Goal: Task Accomplishment & Management: Complete application form

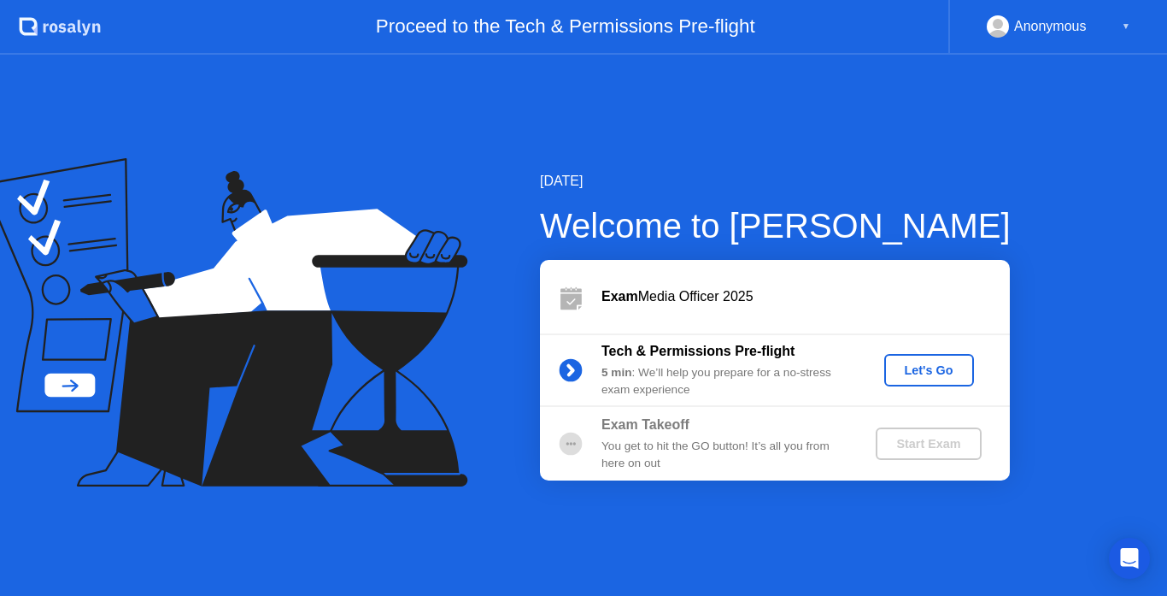
click at [914, 369] on div "Let's Go" at bounding box center [929, 370] width 76 height 14
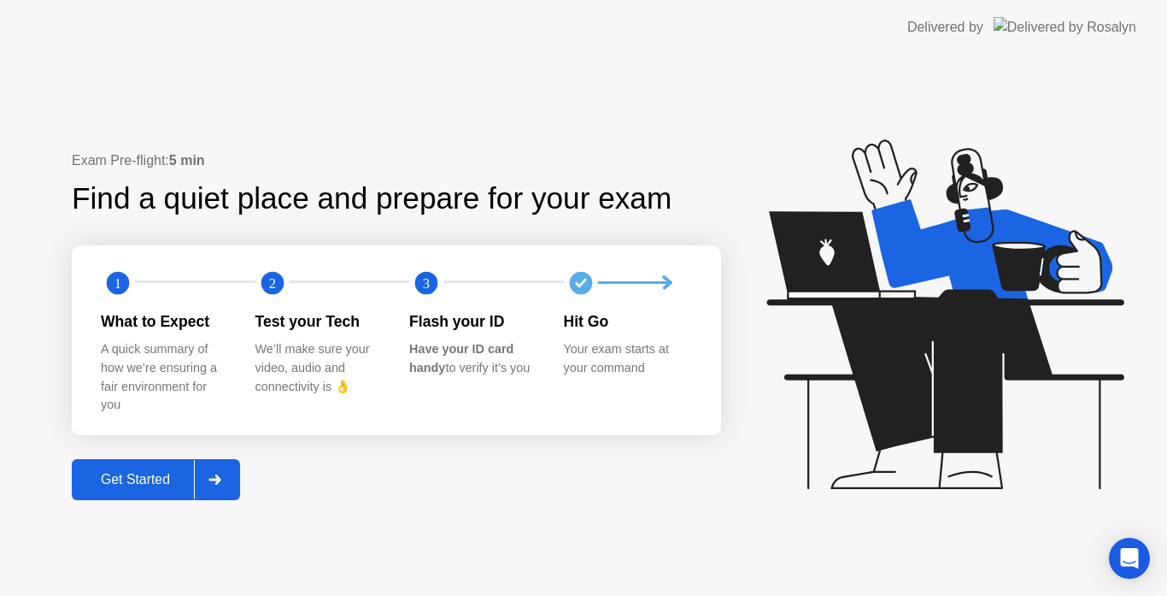
click at [165, 491] on button "Get Started" at bounding box center [156, 479] width 168 height 41
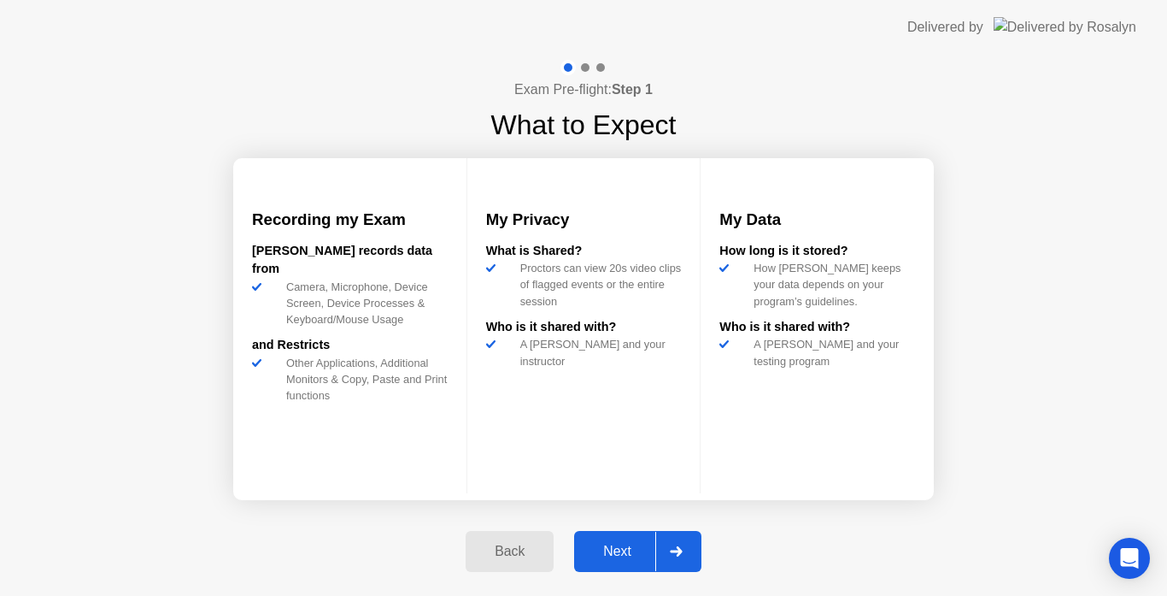
click at [634, 559] on div "Next" at bounding box center [617, 551] width 76 height 15
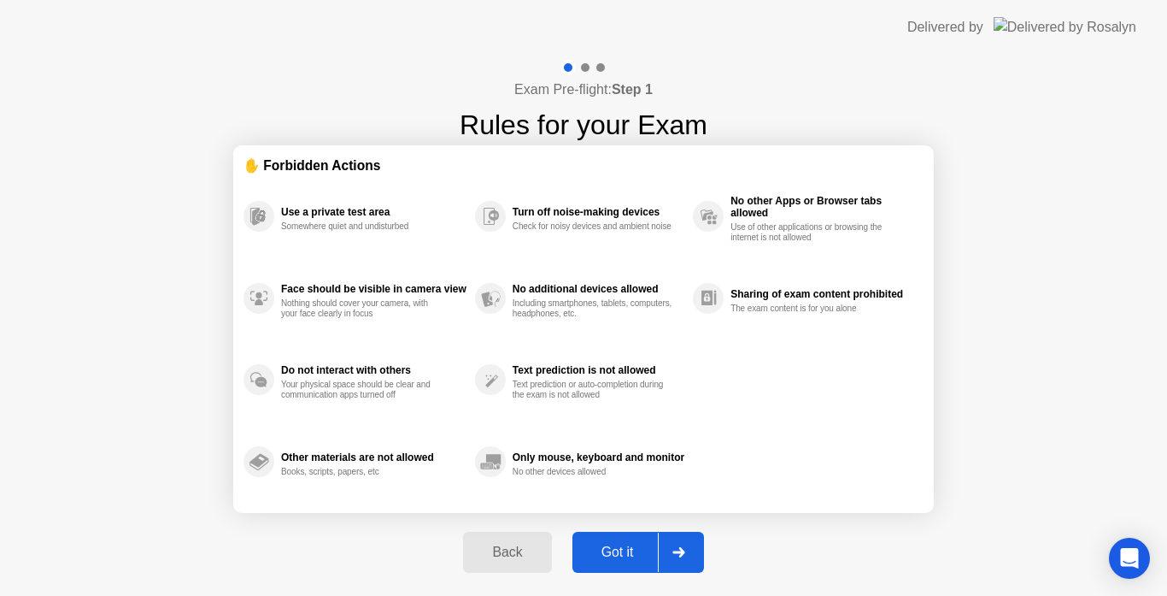
click at [640, 556] on div "Got it" at bounding box center [618, 551] width 80 height 15
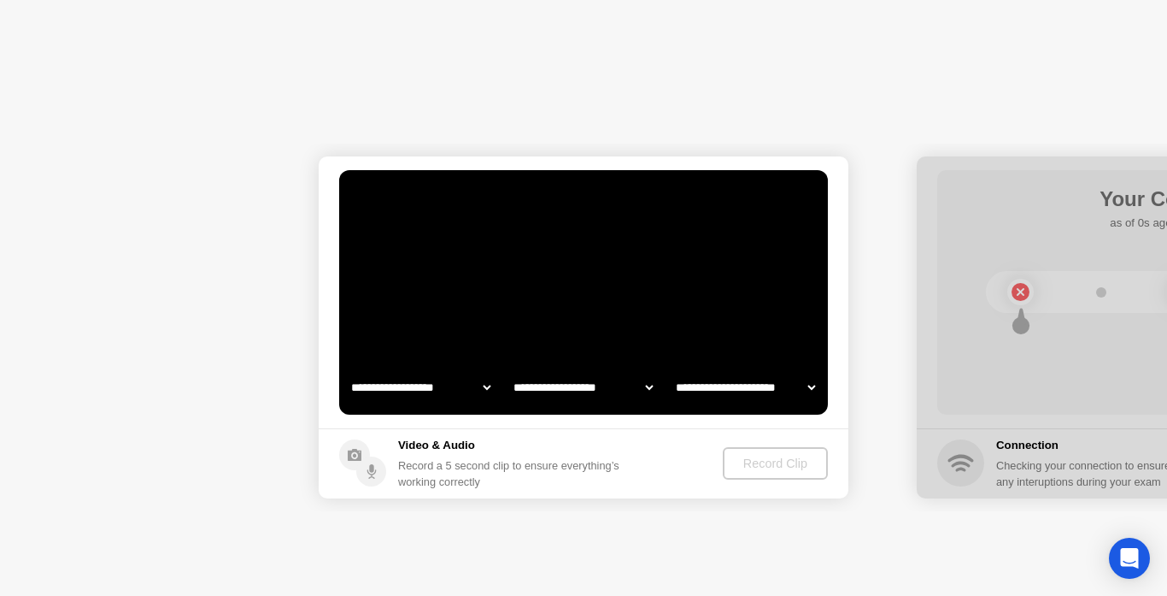
select select "**********"
select select "*******"
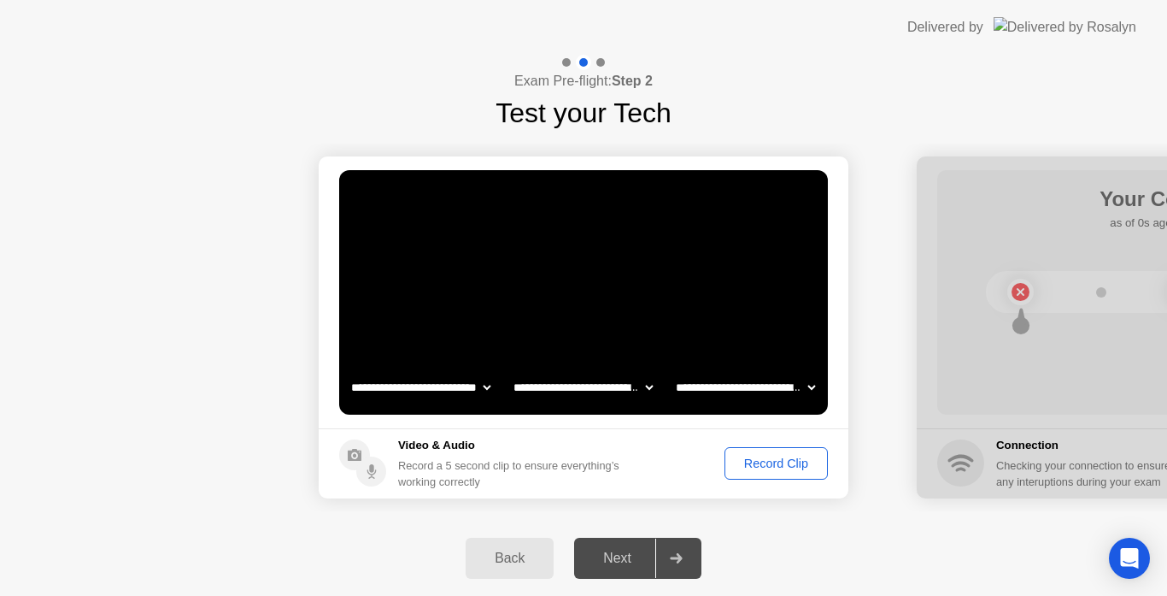
click at [603, 566] on div "Next" at bounding box center [617, 557] width 76 height 15
click at [796, 385] on select "**********" at bounding box center [746, 387] width 146 height 34
click at [780, 359] on video at bounding box center [583, 292] width 489 height 244
click at [779, 359] on video at bounding box center [583, 292] width 489 height 244
click at [767, 470] on div "Record Clip" at bounding box center [776, 463] width 91 height 14
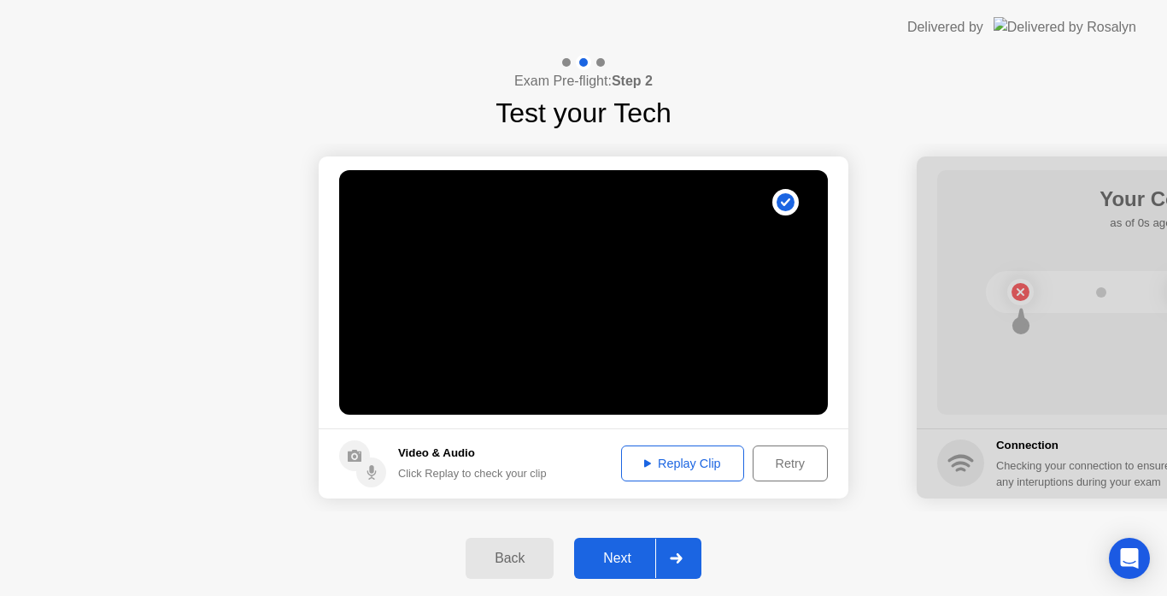
click at [634, 566] on div "Next" at bounding box center [617, 557] width 76 height 15
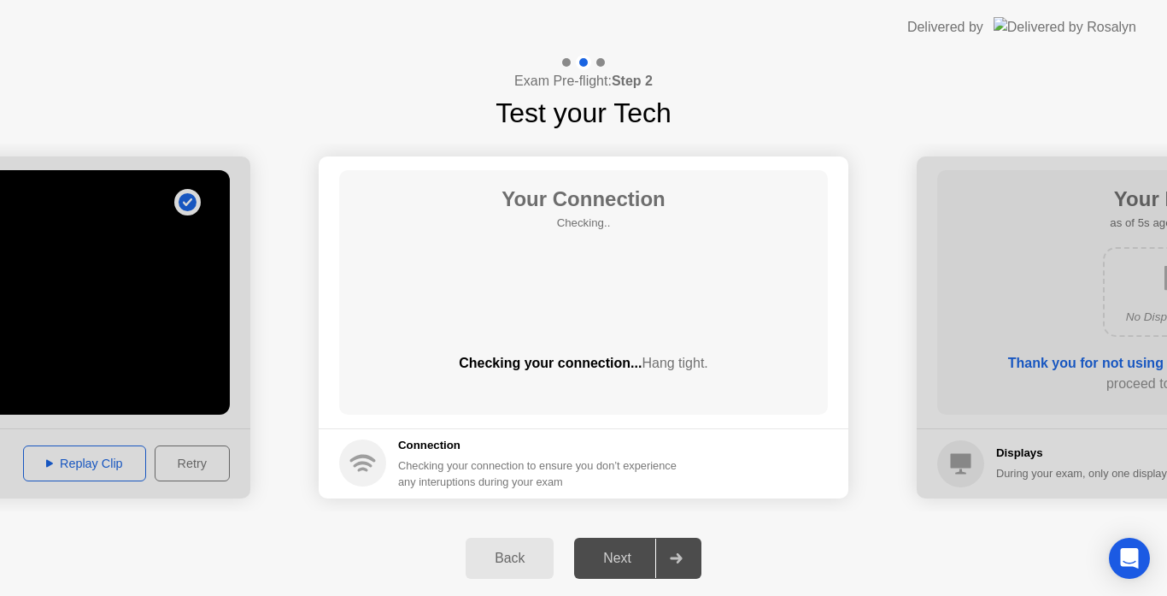
click at [654, 553] on div "Next" at bounding box center [617, 557] width 76 height 15
click at [527, 551] on div "Back" at bounding box center [510, 557] width 78 height 15
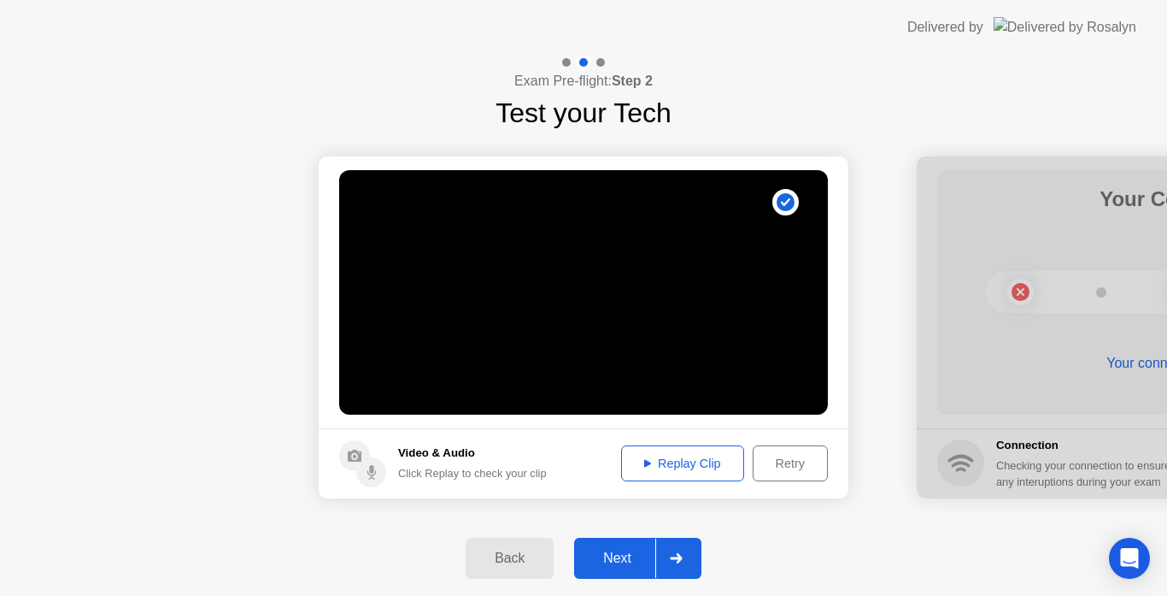
click at [539, 547] on button "Back" at bounding box center [510, 558] width 88 height 41
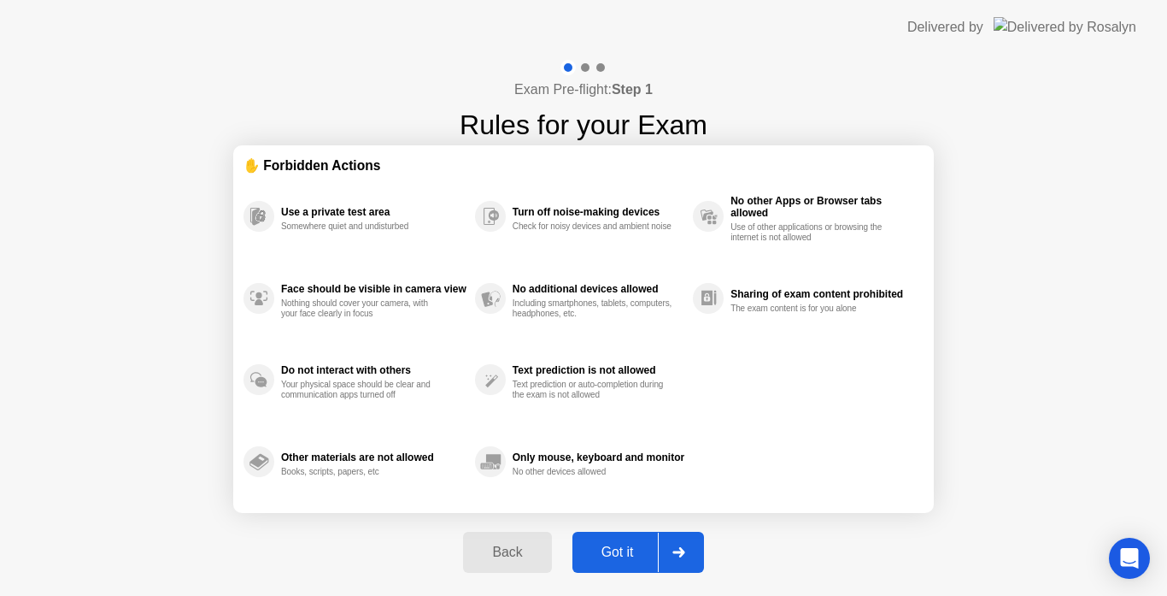
click at [524, 555] on div "Back" at bounding box center [507, 551] width 78 height 15
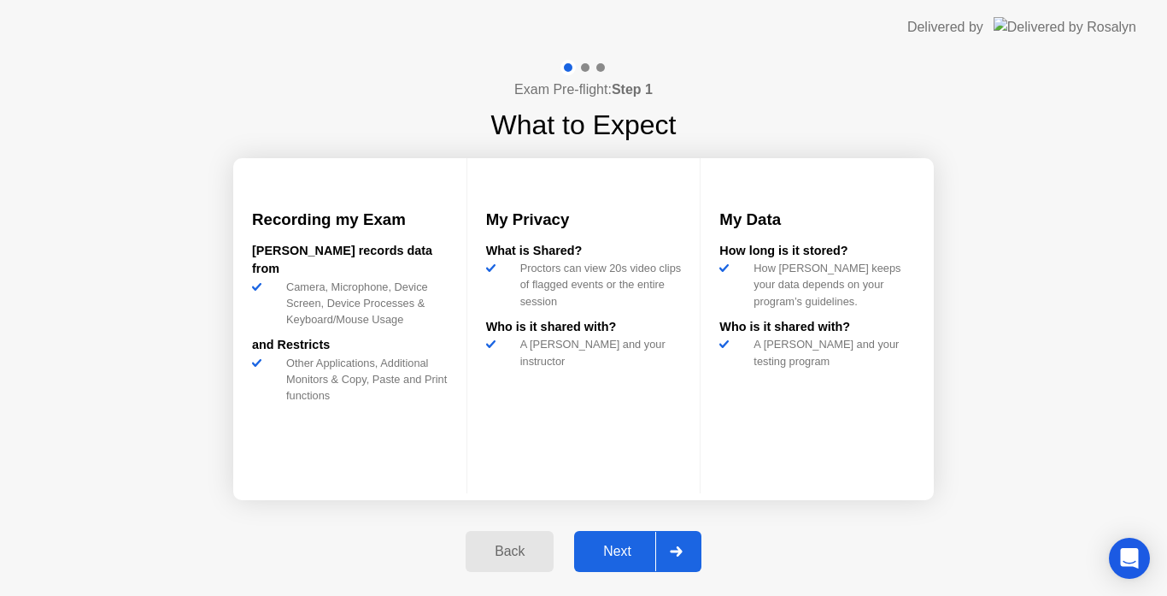
click at [512, 556] on div "Back" at bounding box center [510, 551] width 78 height 15
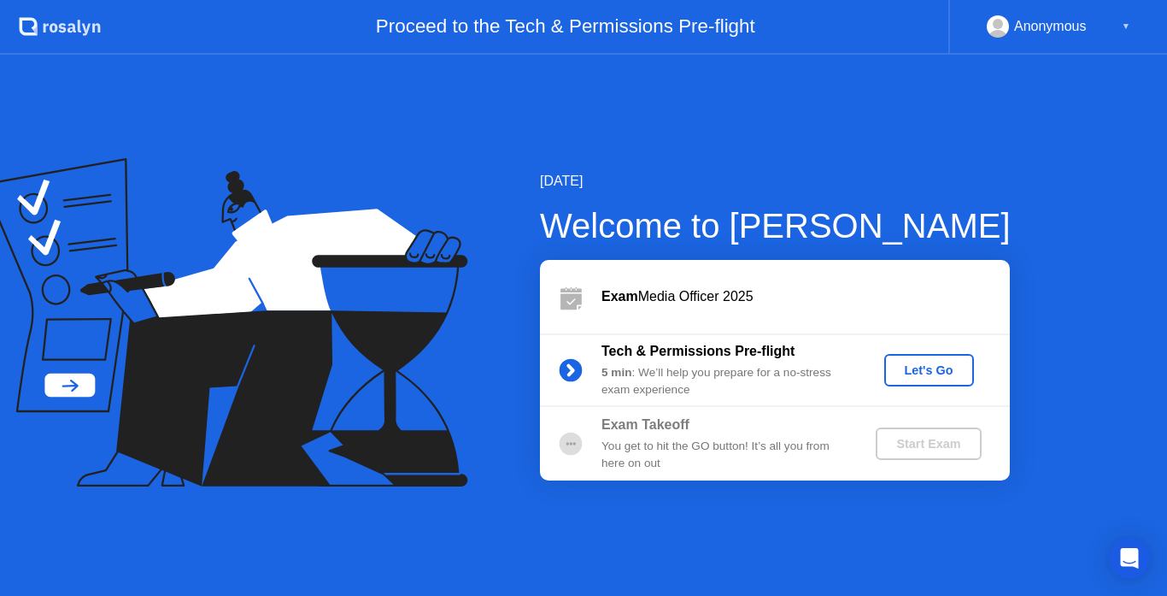
click at [944, 368] on div "Let's Go" at bounding box center [929, 370] width 76 height 14
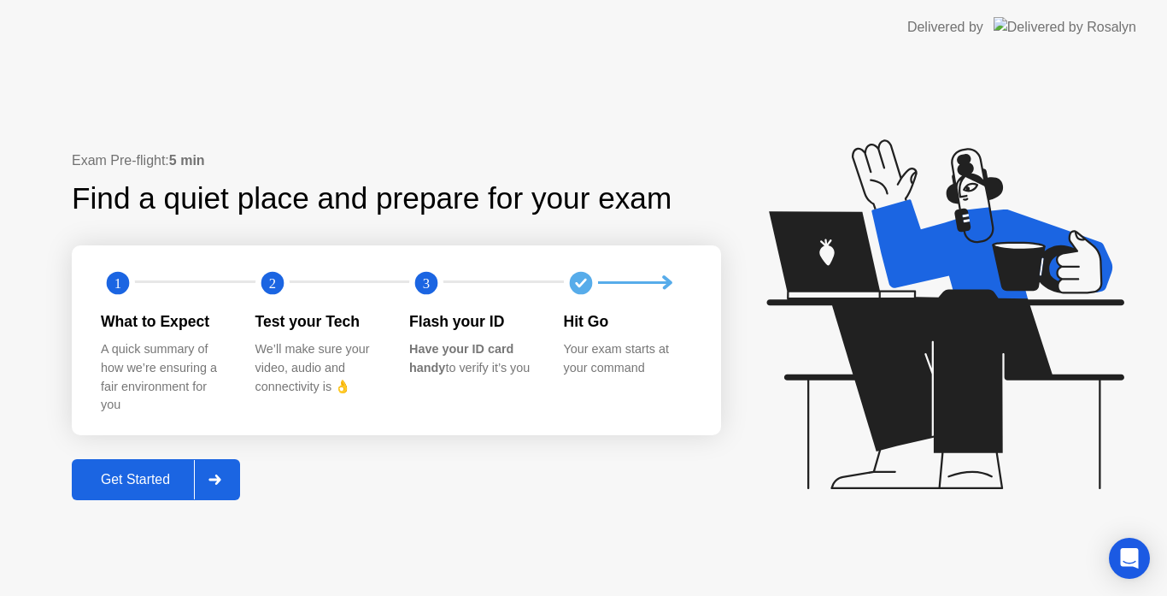
click at [185, 490] on button "Get Started" at bounding box center [156, 479] width 168 height 41
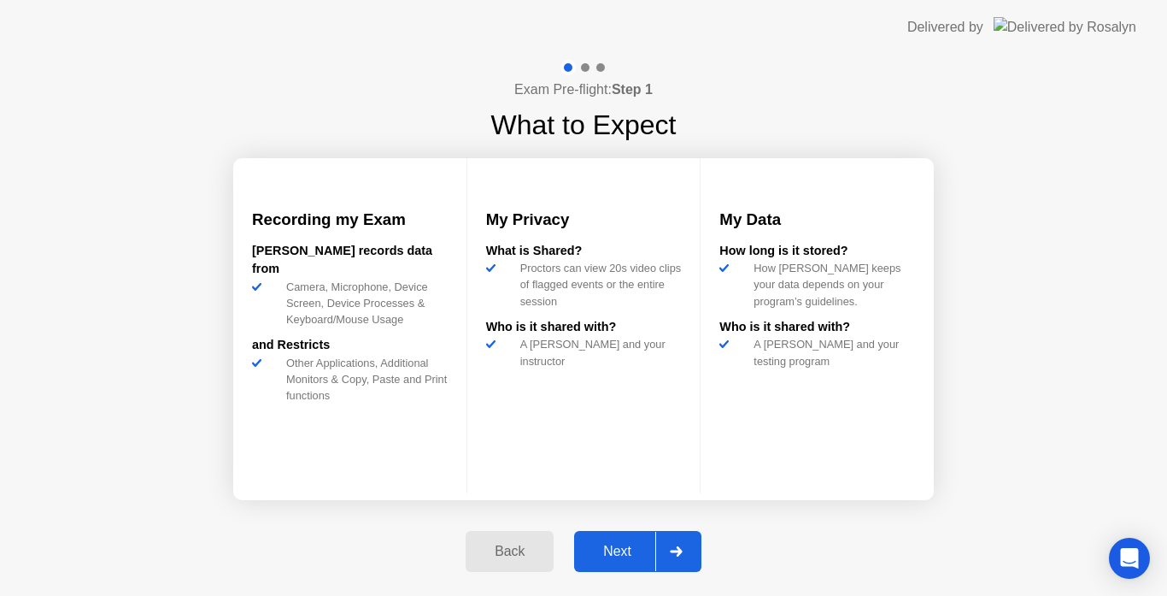
click at [617, 547] on div "Next" at bounding box center [617, 551] width 76 height 15
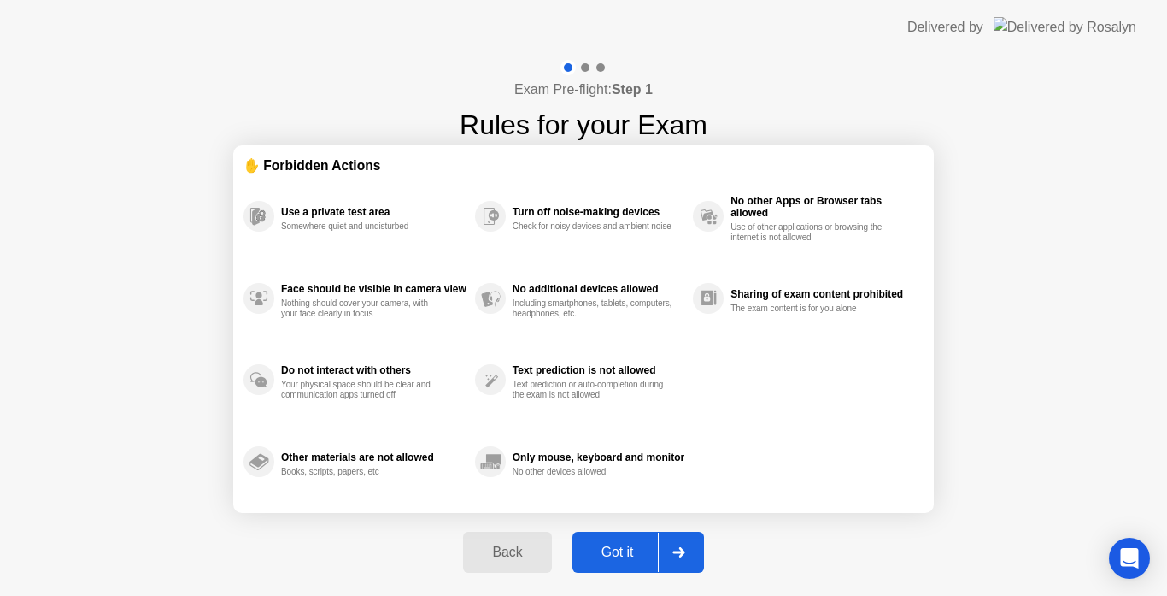
click at [614, 544] on div "Got it" at bounding box center [618, 551] width 80 height 15
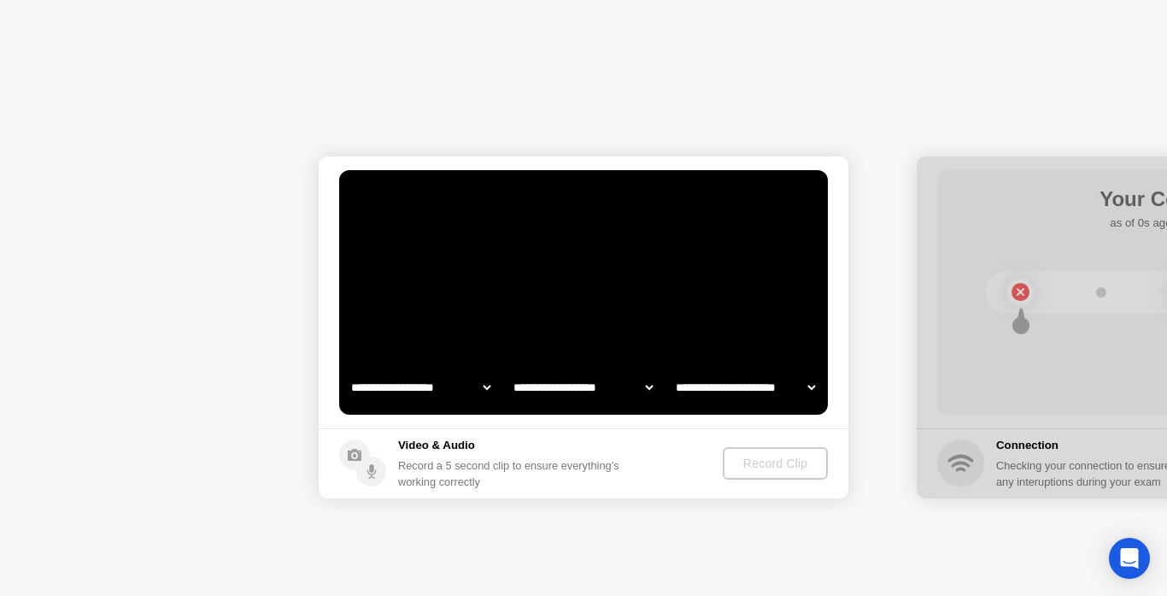
select select "**********"
select select "*******"
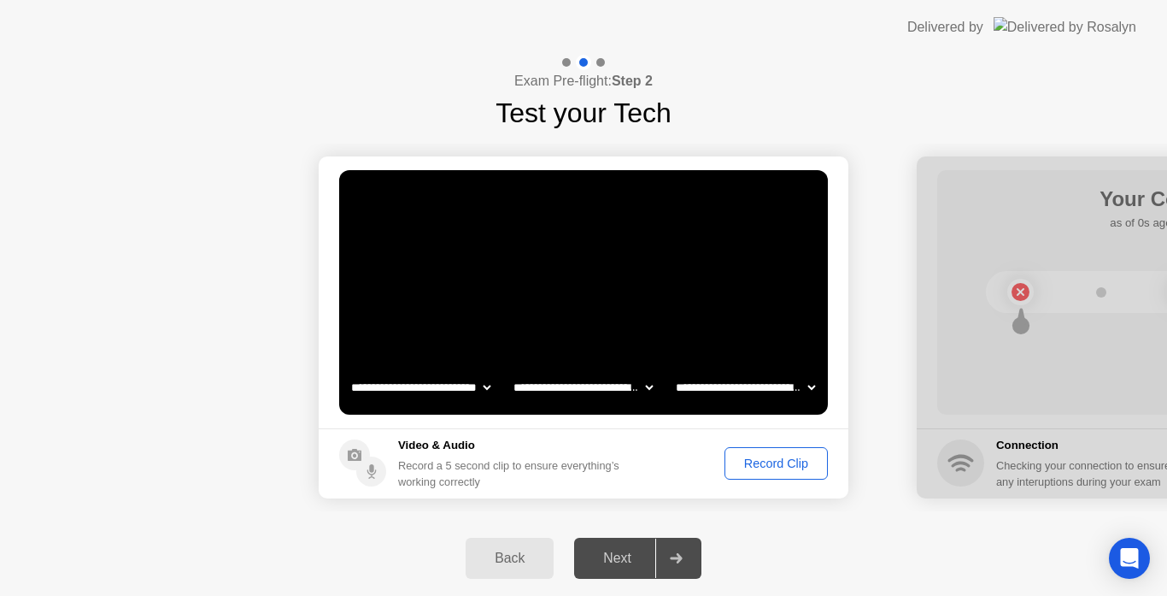
click at [974, 497] on div at bounding box center [1182, 327] width 530 height 342
click at [1044, 338] on div at bounding box center [1182, 327] width 530 height 342
click at [1064, 250] on div at bounding box center [1182, 327] width 530 height 342
click at [666, 544] on div at bounding box center [676, 557] width 41 height 39
click at [716, 312] on video at bounding box center [583, 292] width 489 height 244
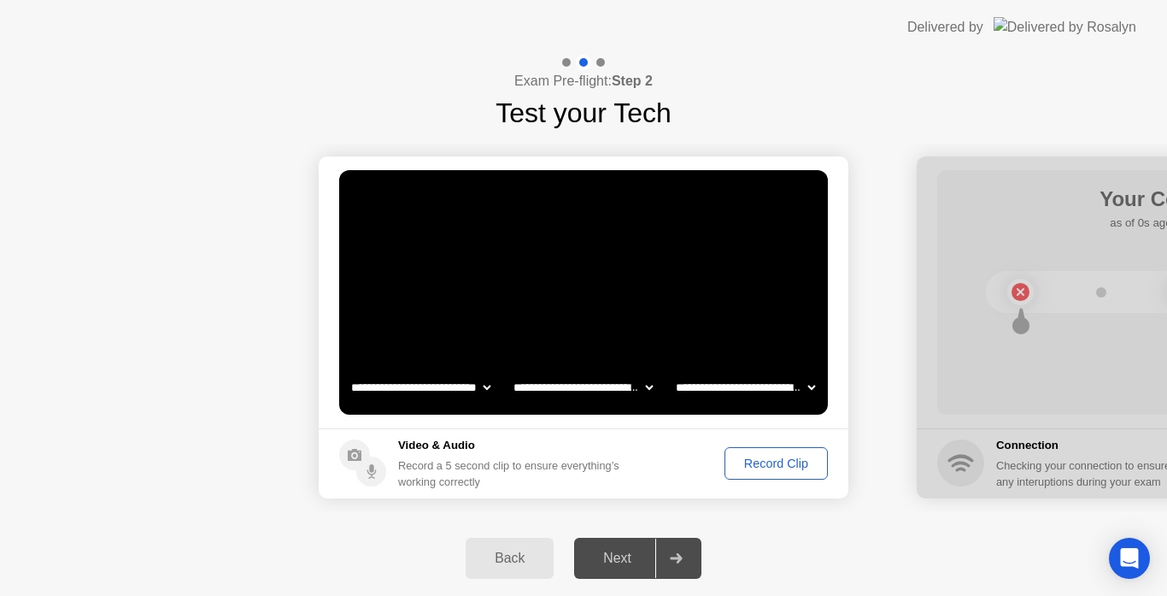
click at [716, 312] on video at bounding box center [583, 292] width 489 height 244
click at [775, 450] on button "Record Clip" at bounding box center [776, 463] width 103 height 32
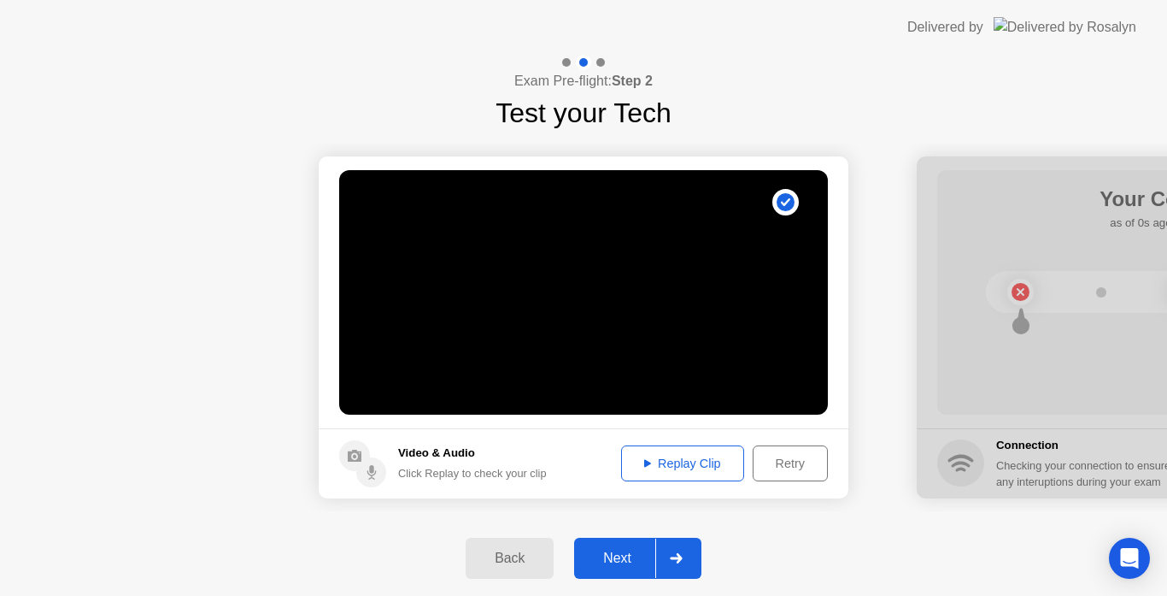
click at [996, 334] on div at bounding box center [1182, 327] width 530 height 342
click at [639, 556] on div "Next" at bounding box center [617, 557] width 76 height 15
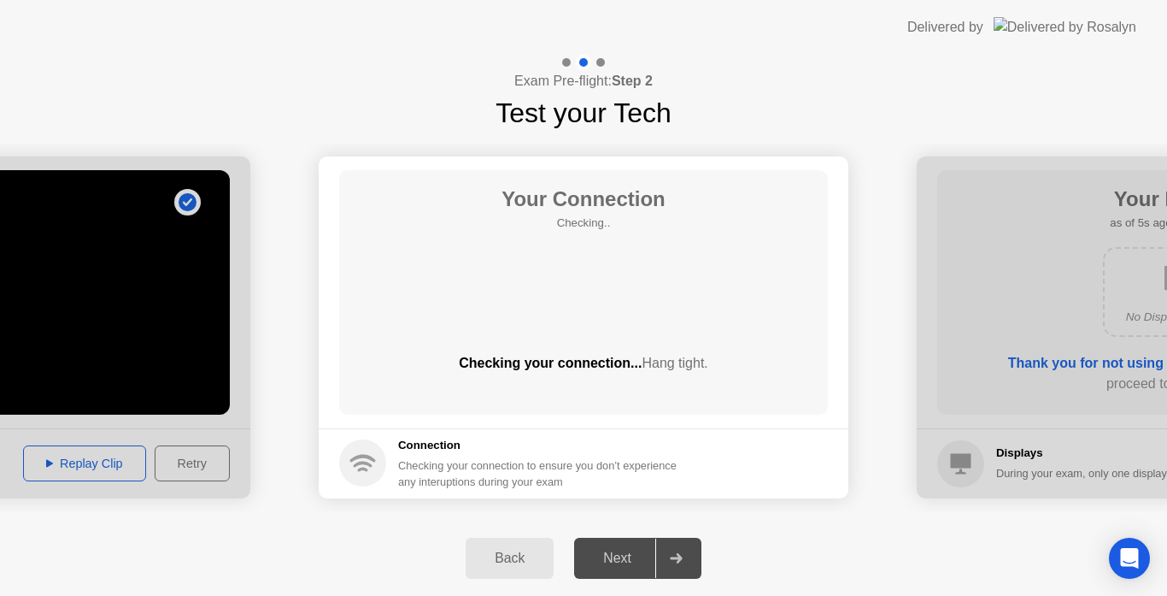
click at [676, 237] on div "Your Connection Checking.. Checking your connection... Hang tight." at bounding box center [583, 292] width 489 height 244
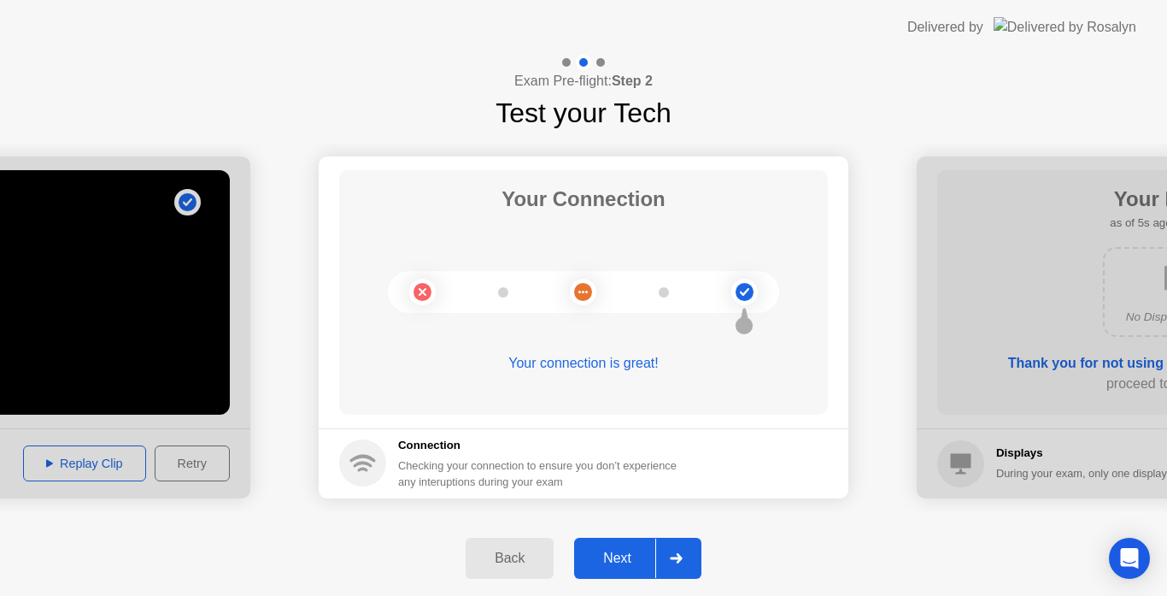
click at [744, 295] on icon at bounding box center [744, 292] width 9 height 8
click at [660, 546] on div at bounding box center [676, 557] width 41 height 39
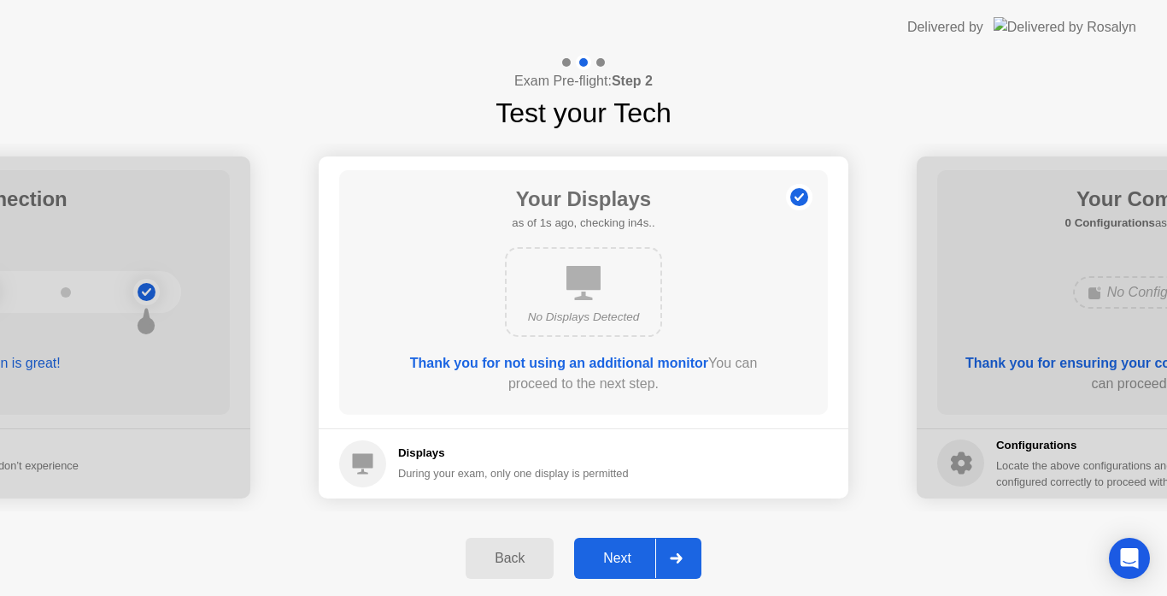
click at [650, 550] on div "Next" at bounding box center [617, 557] width 76 height 15
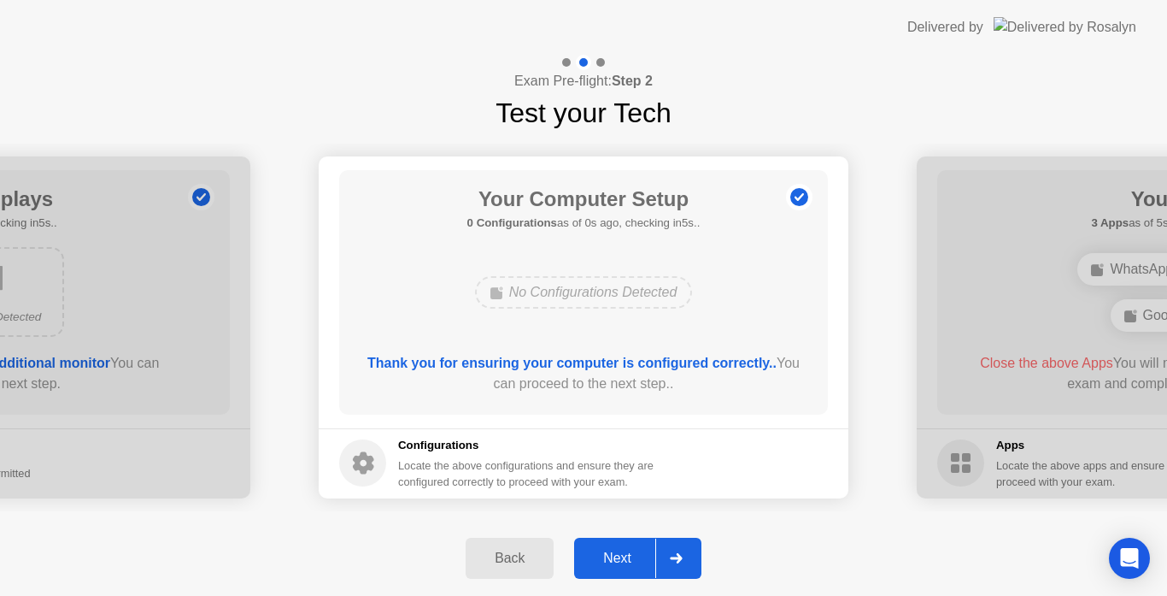
click at [671, 563] on div at bounding box center [676, 557] width 41 height 39
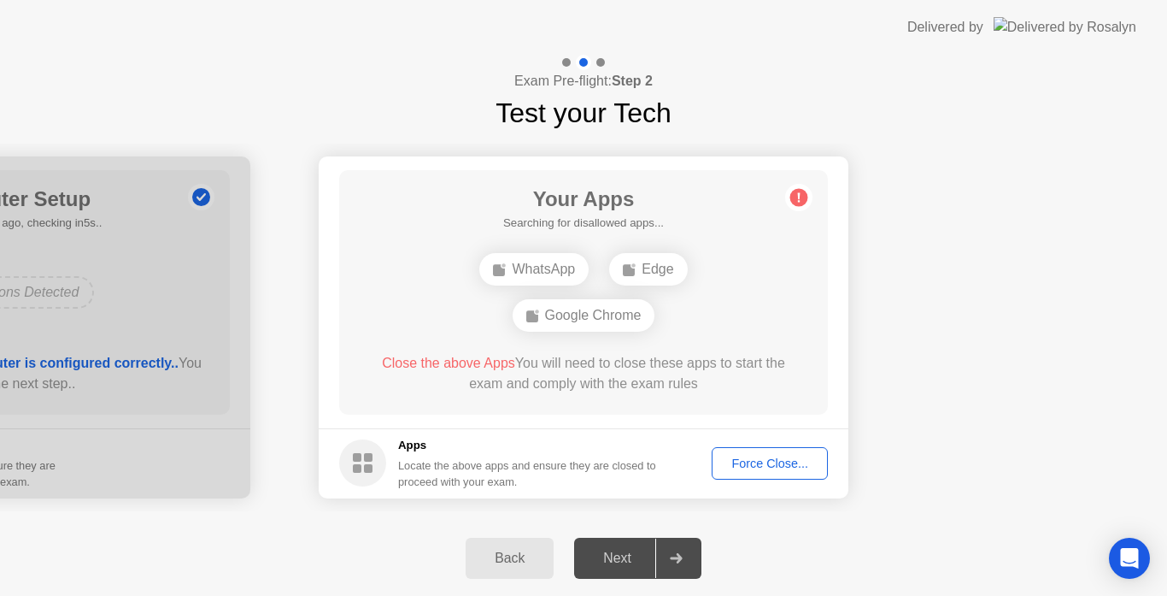
click at [750, 304] on div "WhatsApp Edge Google Chrome" at bounding box center [583, 292] width 391 height 92
click at [655, 268] on div "Edge" at bounding box center [648, 269] width 78 height 32
click at [523, 273] on div "WhatsApp" at bounding box center [533, 269] width 109 height 32
click at [567, 304] on div "Google Chrome" at bounding box center [584, 315] width 143 height 32
click at [752, 457] on div "Force Close..." at bounding box center [770, 463] width 104 height 14
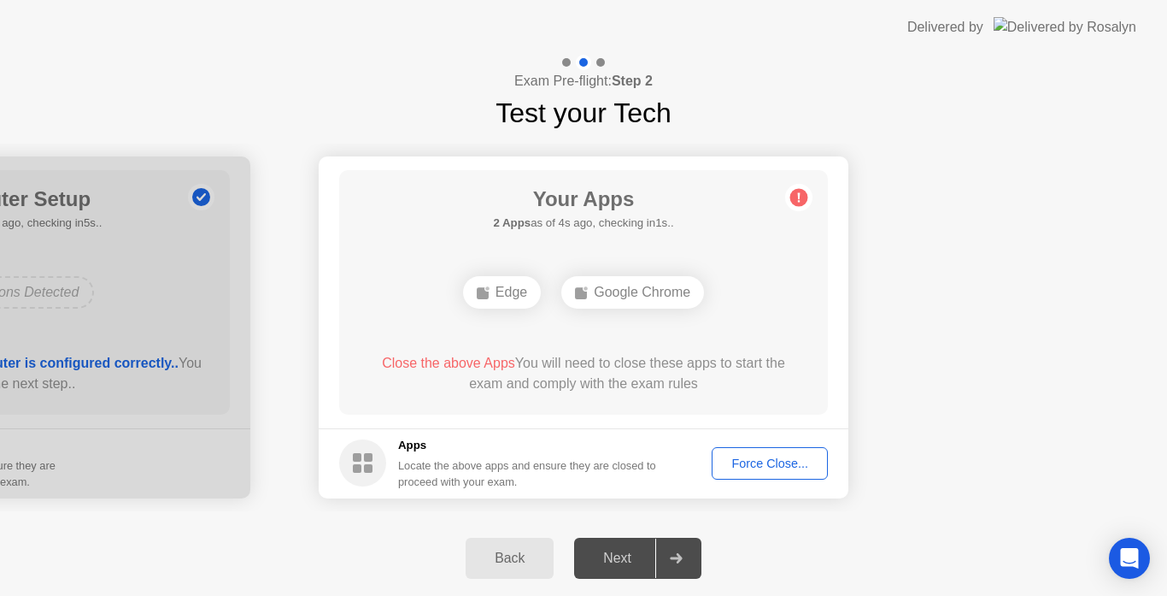
click at [519, 289] on div "Edge" at bounding box center [502, 292] width 78 height 32
click at [633, 301] on div "Google Chrome" at bounding box center [633, 292] width 143 height 32
click at [762, 456] on div "Force Close..." at bounding box center [770, 463] width 104 height 14
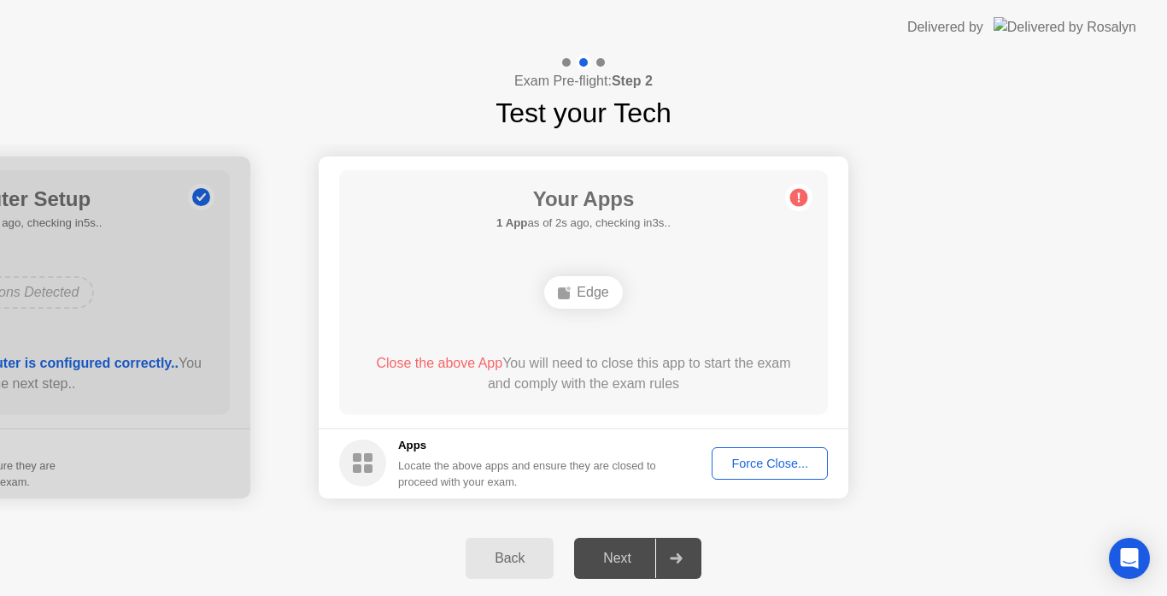
click at [639, 566] on div "Next" at bounding box center [617, 557] width 76 height 15
click at [783, 461] on div "Force Close..." at bounding box center [770, 463] width 104 height 14
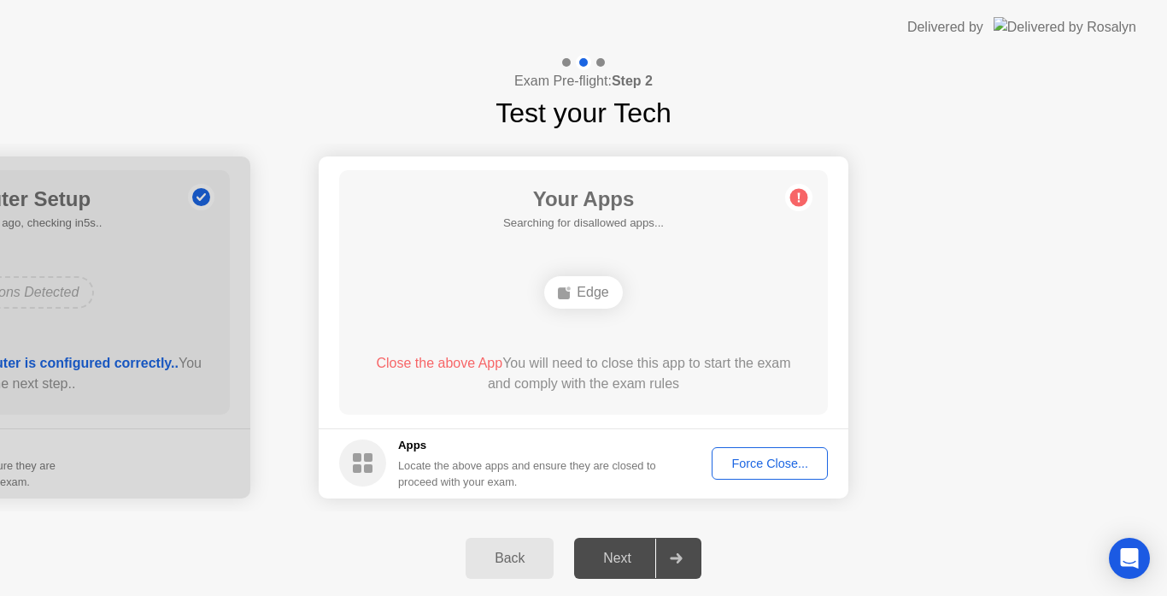
click at [576, 300] on div "Edge" at bounding box center [583, 292] width 78 height 32
click at [565, 291] on rect at bounding box center [564, 293] width 12 height 12
click at [592, 291] on div "Edge" at bounding box center [583, 292] width 78 height 32
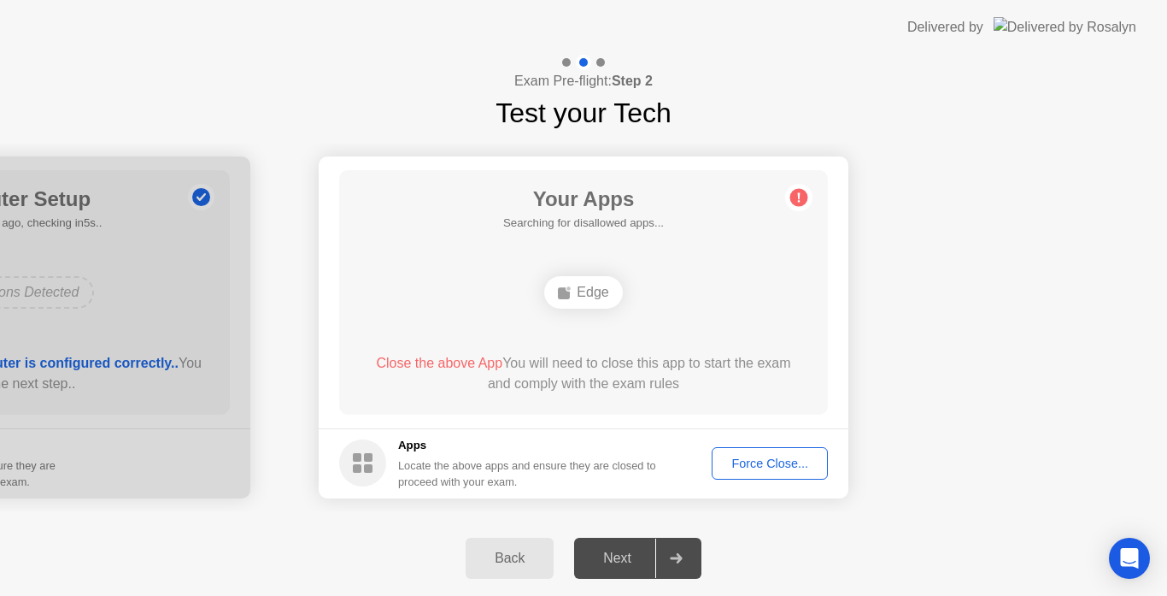
click at [411, 434] on footer "Apps Locate the above apps and ensure they are closed to proceed with your exam…" at bounding box center [584, 463] width 530 height 70
click at [403, 455] on div "Apps Locate the above apps and ensure they are closed to proceed with your exam." at bounding box center [527, 463] width 259 height 53
click at [360, 462] on rect at bounding box center [357, 457] width 9 height 9
click at [732, 463] on div "Force Close..." at bounding box center [770, 463] width 104 height 14
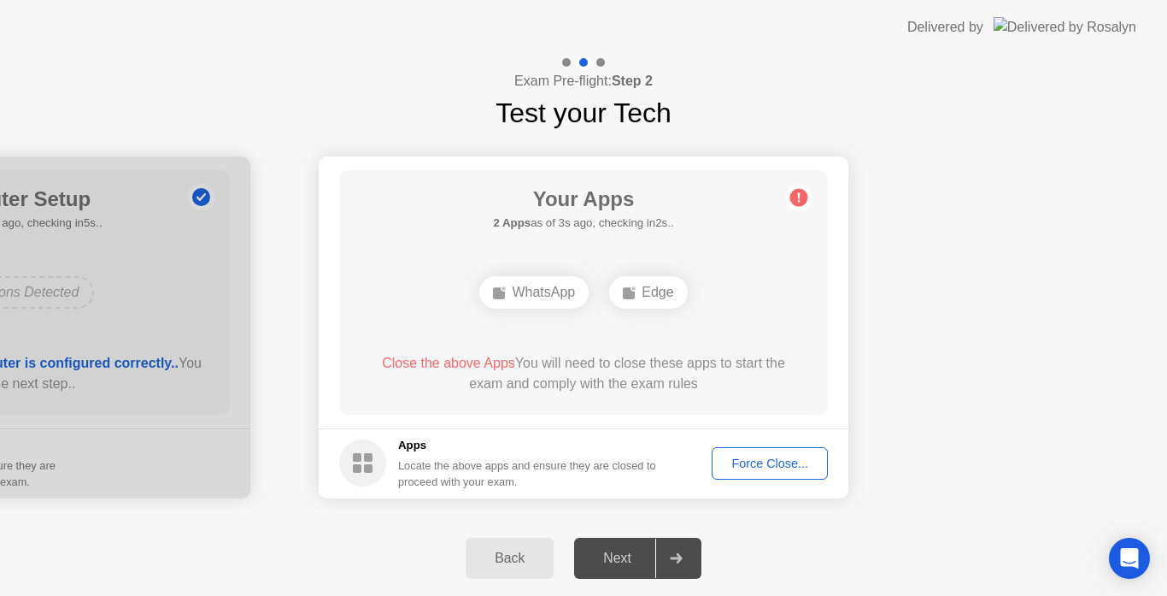
click at [653, 561] on div "Next" at bounding box center [617, 557] width 76 height 15
click at [655, 556] on div "Next" at bounding box center [617, 557] width 76 height 15
click at [454, 362] on span "Close the above Apps" at bounding box center [448, 363] width 133 height 15
click at [552, 291] on div "WhatsApp" at bounding box center [533, 292] width 109 height 32
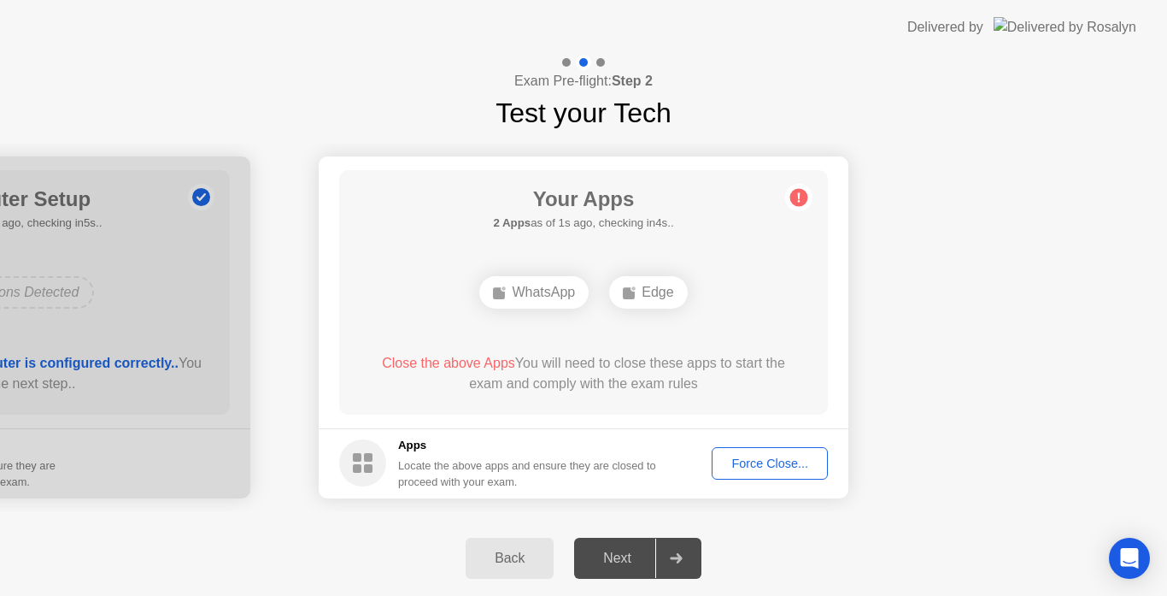
drag, startPoint x: 552, startPoint y: 291, endPoint x: 867, endPoint y: -20, distance: 442.4
click at [867, 0] on html "**********" at bounding box center [583, 298] width 1167 height 596
click at [766, 456] on div "Force Close..." at bounding box center [770, 463] width 104 height 14
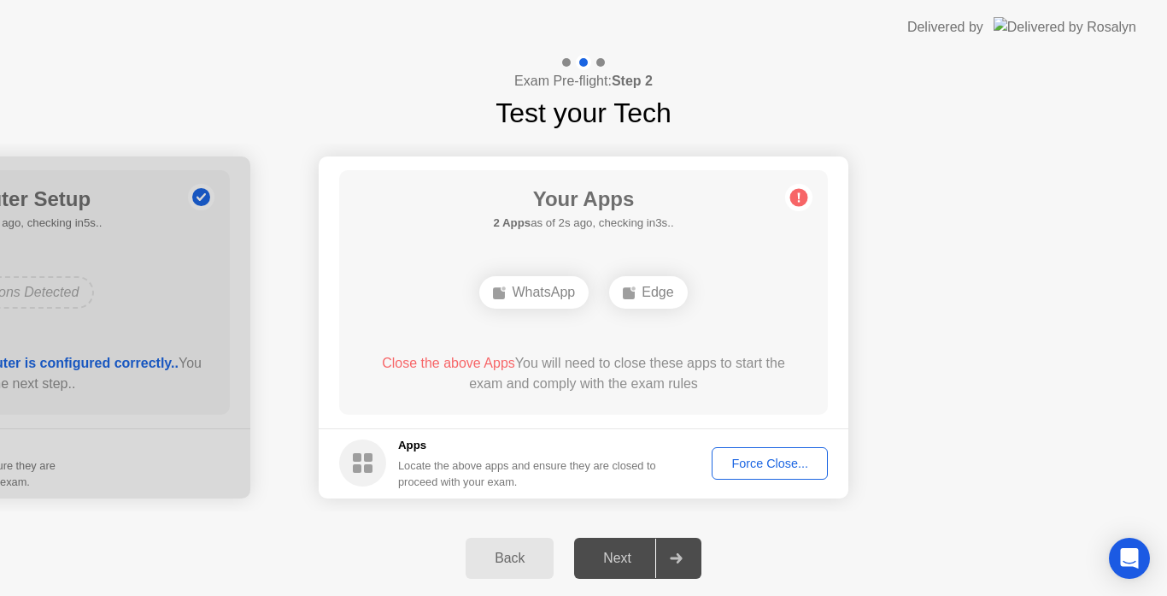
click at [979, 31] on div "Delivered by" at bounding box center [946, 27] width 76 height 21
click at [455, 203] on div "Your Apps Searching for disallowed apps... WhatsApp Edge Close the above Apps Y…" at bounding box center [583, 292] width 489 height 244
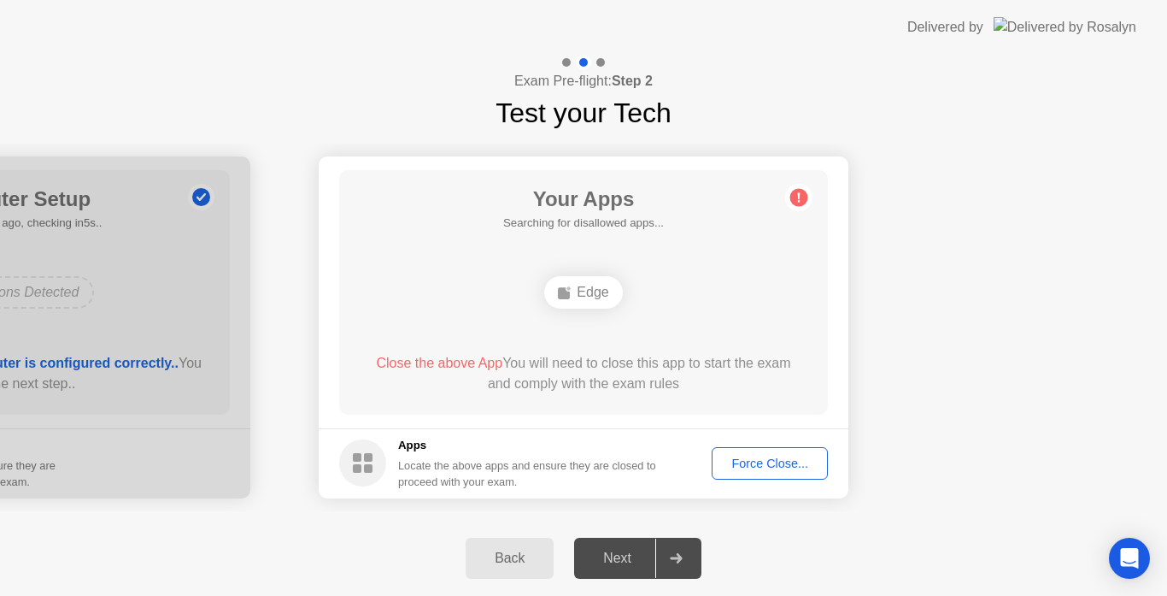
click at [819, 299] on div "Your Apps Searching for disallowed apps... Edge Close the above App You will ne…" at bounding box center [583, 292] width 489 height 244
click at [790, 195] on icon at bounding box center [798, 197] width 27 height 27
click at [515, 562] on div "Back" at bounding box center [510, 557] width 78 height 15
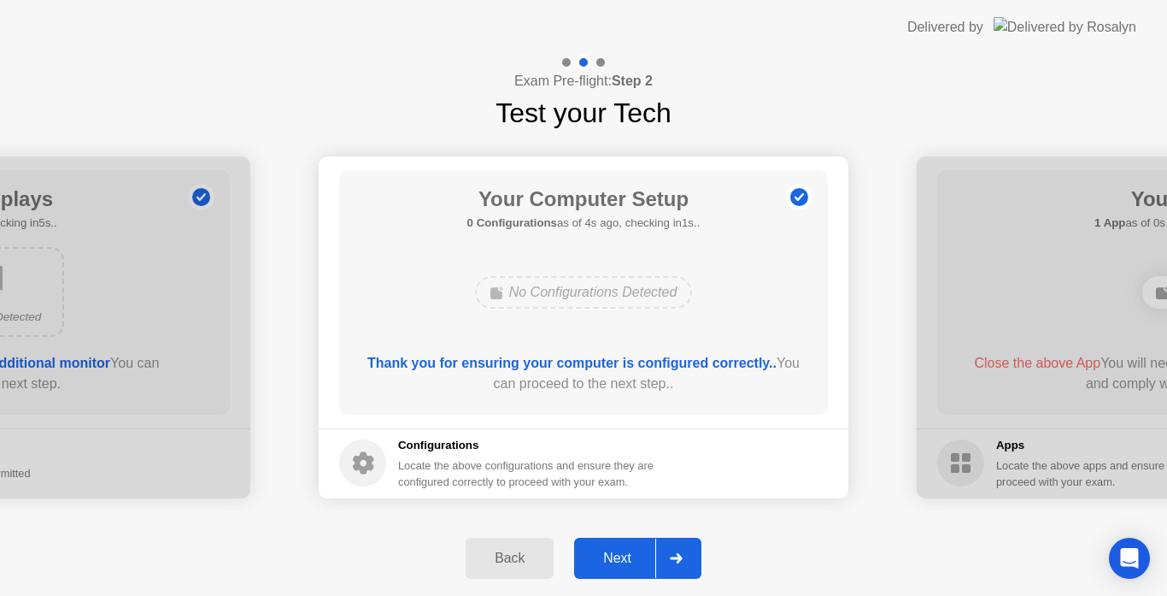
click at [641, 550] on div "Next" at bounding box center [617, 557] width 76 height 15
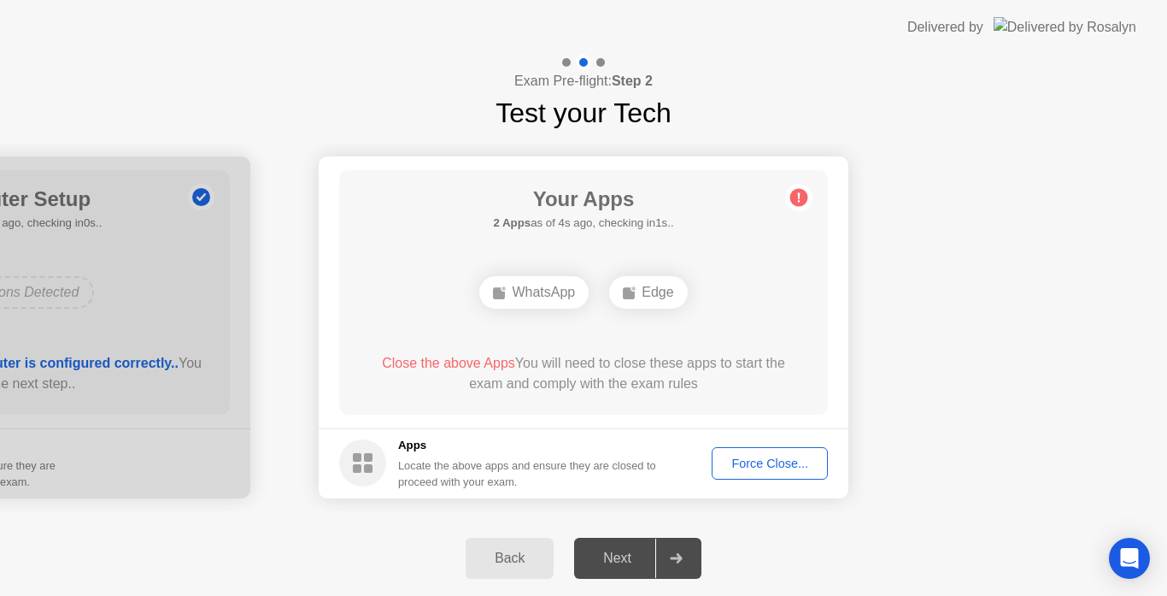
click at [755, 463] on div "Force Close..." at bounding box center [770, 463] width 104 height 14
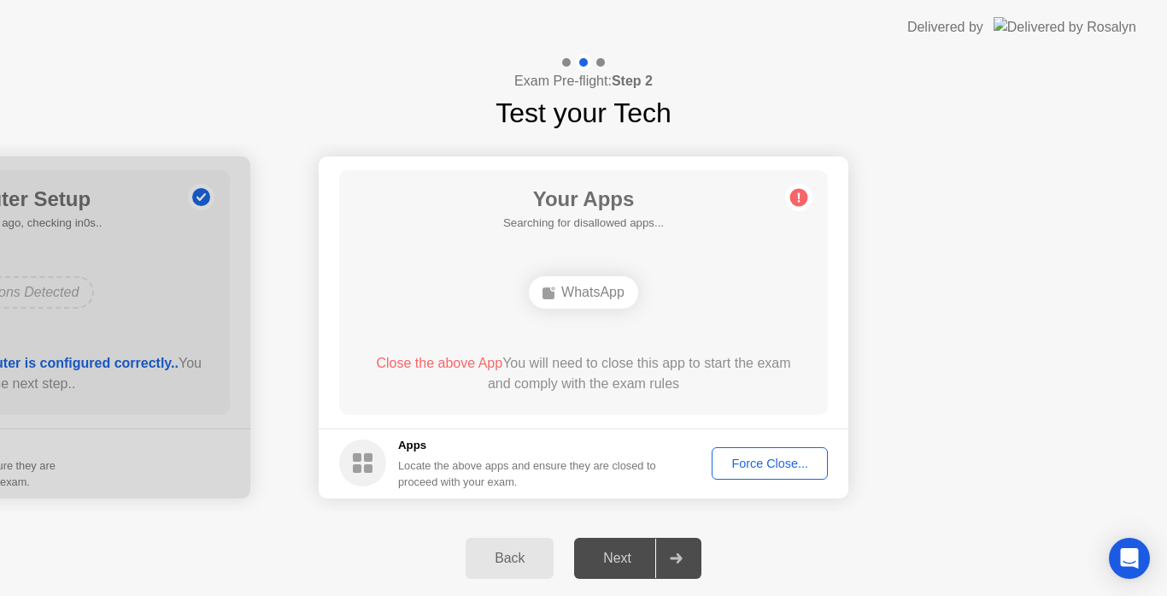
click at [651, 550] on div "Next" at bounding box center [617, 557] width 76 height 15
drag, startPoint x: 763, startPoint y: 300, endPoint x: 660, endPoint y: 302, distance: 103.4
click at [660, 302] on div "WhatsApp" at bounding box center [583, 292] width 391 height 46
click at [720, 230] on div "Your Apps Searching for disallowed apps... WhatsApp Close the above App You wil…" at bounding box center [583, 292] width 489 height 244
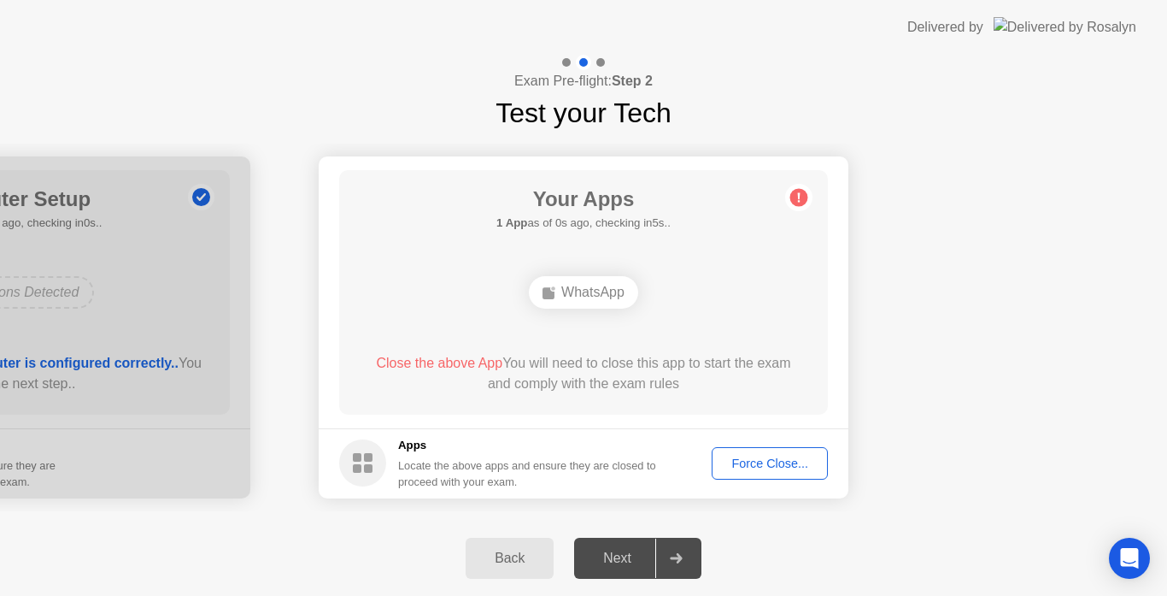
drag, startPoint x: 568, startPoint y: 74, endPoint x: 619, endPoint y: 73, distance: 50.4
click at [619, 73] on h4 "Exam Pre-flight: Step 2" at bounding box center [584, 81] width 138 height 21
drag, startPoint x: 576, startPoint y: 261, endPoint x: 438, endPoint y: 264, distance: 138.5
click at [438, 264] on div "Your Apps 1 App as of 3s ago, checking in2s.. WhatsApp Close the above App You …" at bounding box center [583, 292] width 489 height 244
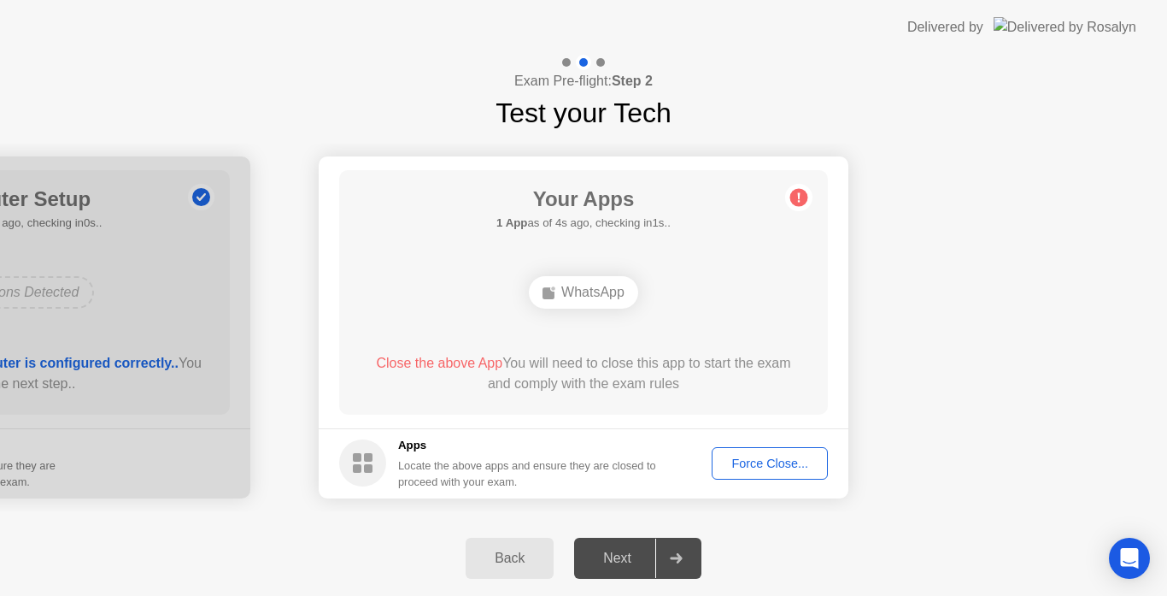
drag, startPoint x: 370, startPoint y: 268, endPoint x: 746, endPoint y: 256, distance: 376.3
click at [746, 256] on div "Your Apps 1 App as of 4s ago, checking in1s.. WhatsApp Close the above App You …" at bounding box center [583, 292] width 489 height 244
drag, startPoint x: 664, startPoint y: 247, endPoint x: 612, endPoint y: 257, distance: 53.1
click at [612, 257] on div "Your Apps Searching for disallowed apps... WhatsApp Close the above App You wil…" at bounding box center [583, 292] width 489 height 244
click at [728, 462] on div "Force Close..." at bounding box center [770, 463] width 104 height 14
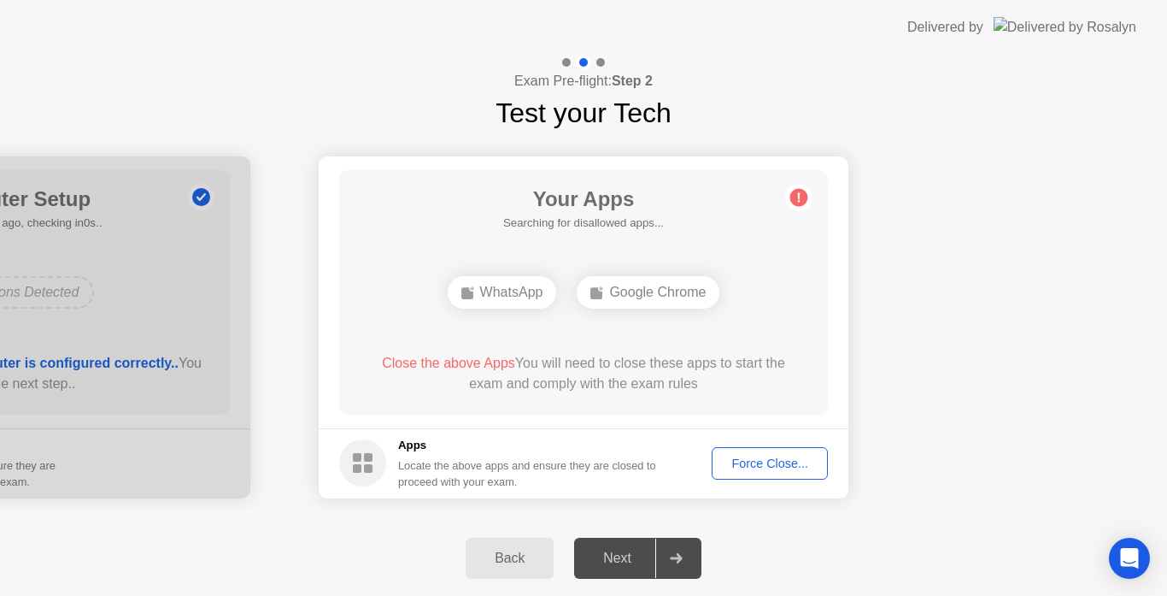
click at [495, 550] on div "Back" at bounding box center [510, 557] width 78 height 15
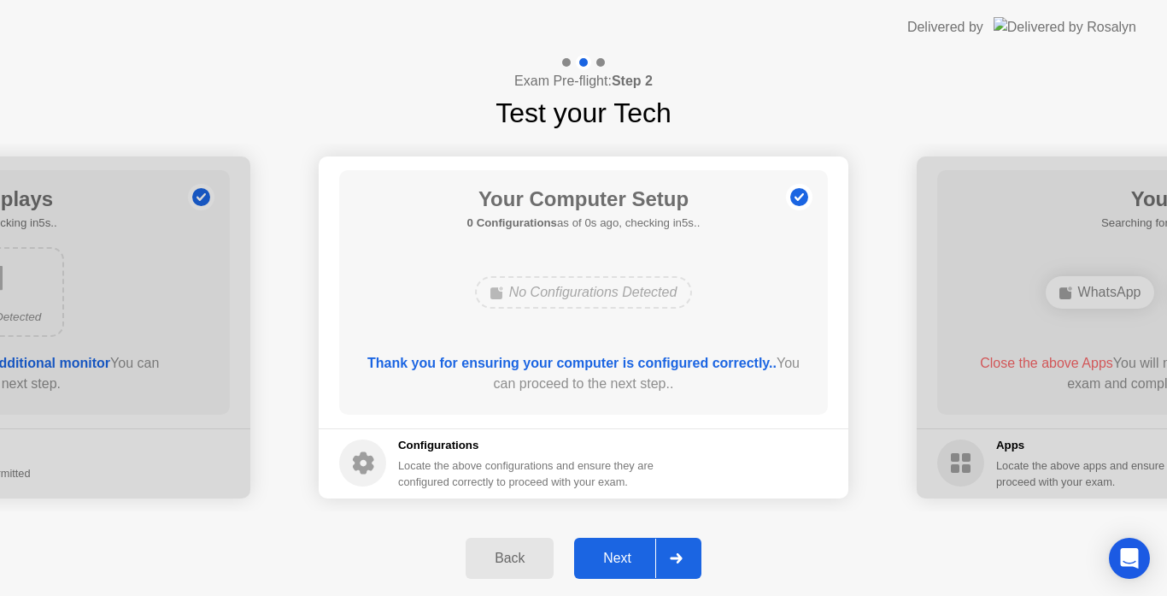
click at [509, 556] on div "Back" at bounding box center [510, 557] width 78 height 15
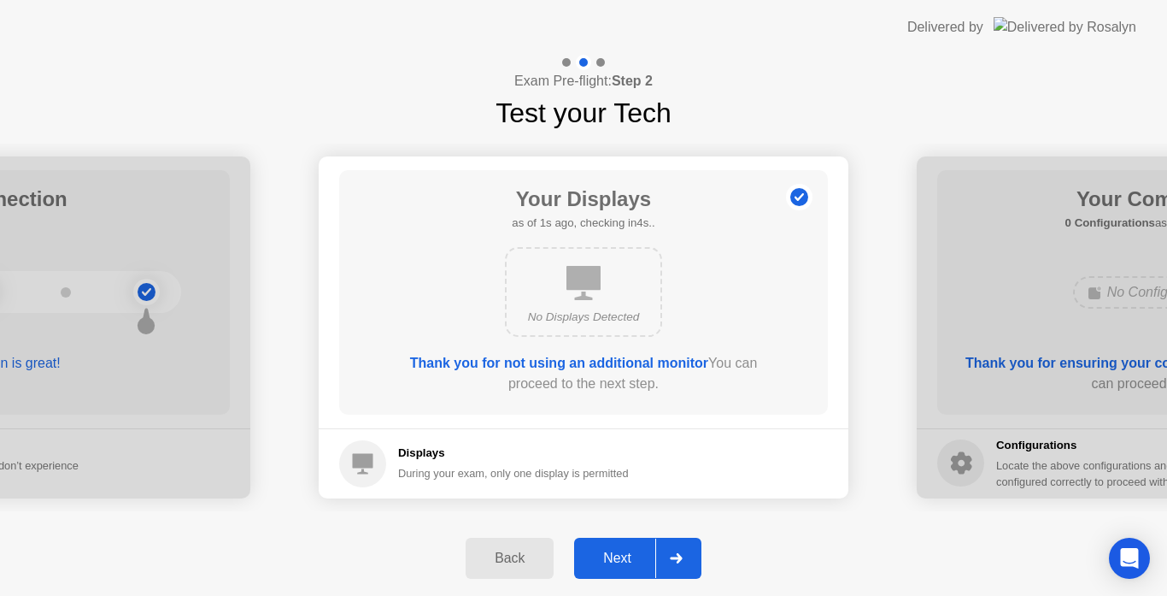
click at [509, 556] on div "Back" at bounding box center [510, 557] width 78 height 15
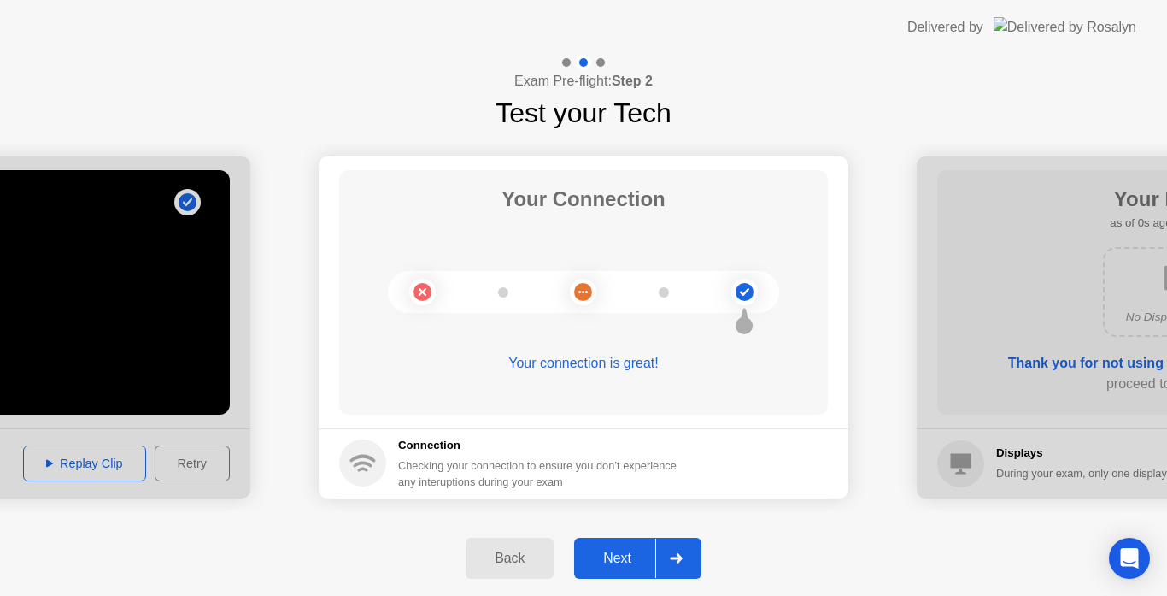
click at [509, 556] on div "Back" at bounding box center [510, 557] width 78 height 15
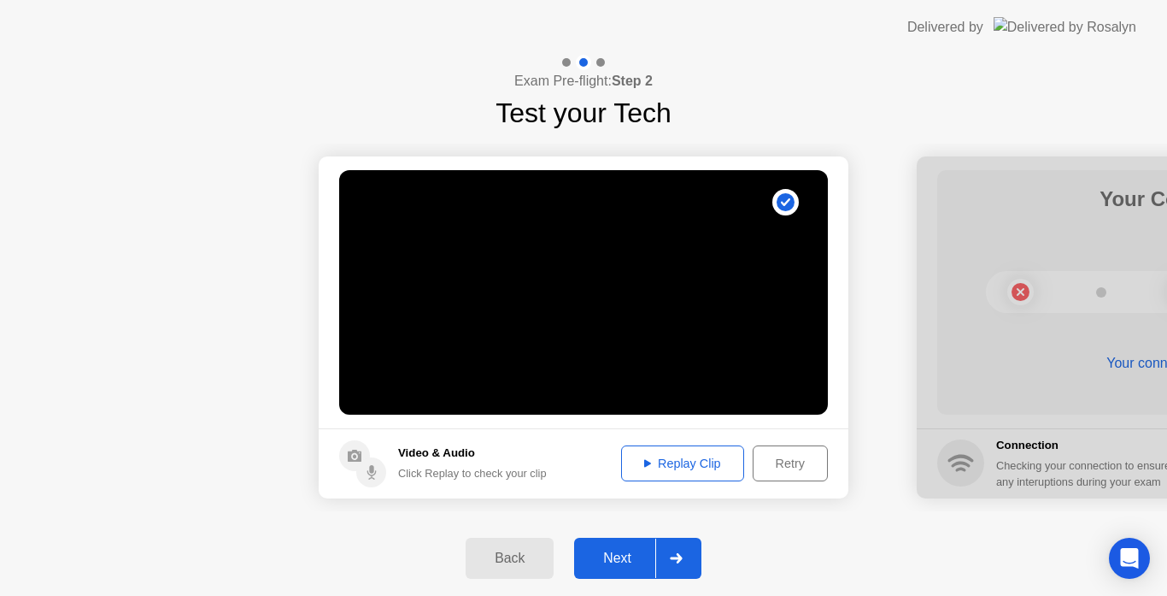
click at [685, 468] on div "Replay Clip" at bounding box center [682, 463] width 111 height 14
click at [638, 550] on div "Next" at bounding box center [617, 557] width 76 height 15
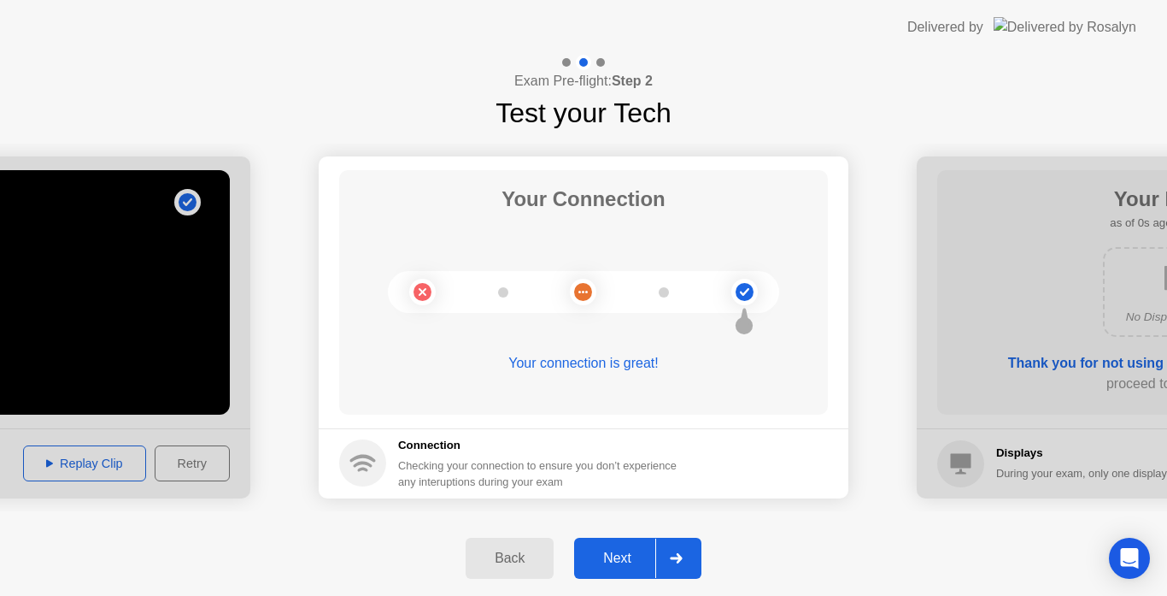
click at [638, 550] on div "Next" at bounding box center [617, 557] width 76 height 15
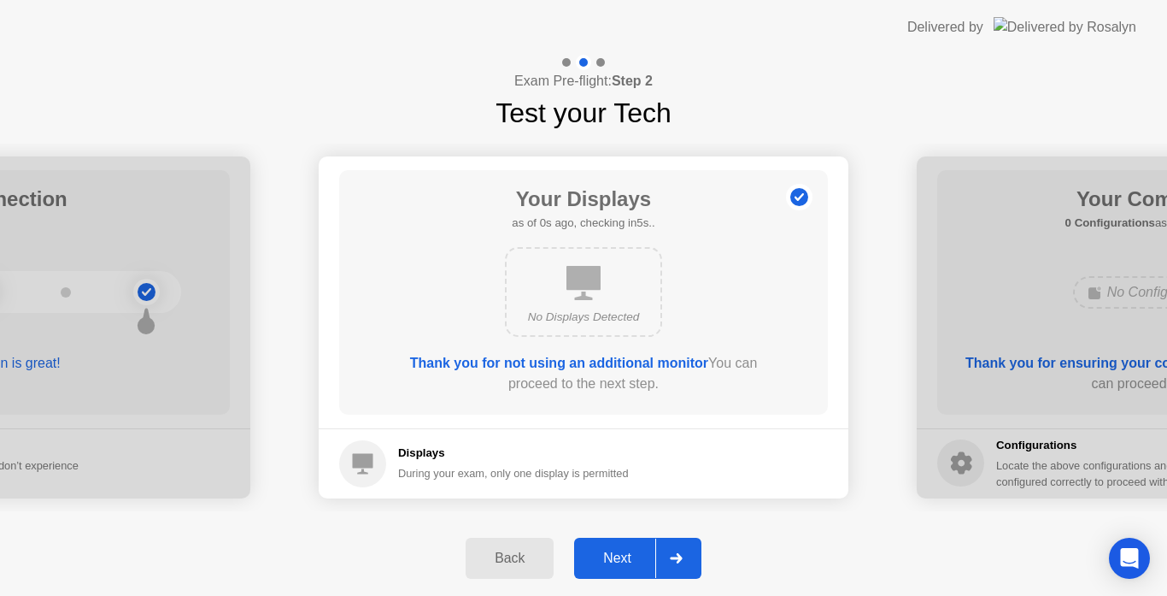
click at [638, 550] on div "Next" at bounding box center [617, 557] width 76 height 15
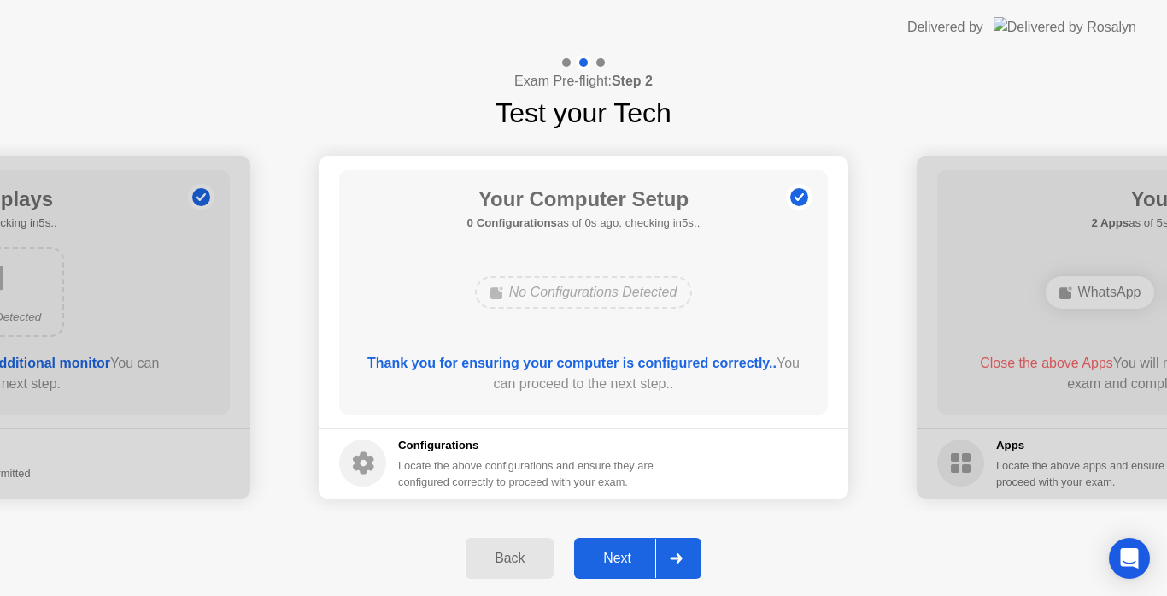
click at [638, 550] on div "Next" at bounding box center [617, 557] width 76 height 15
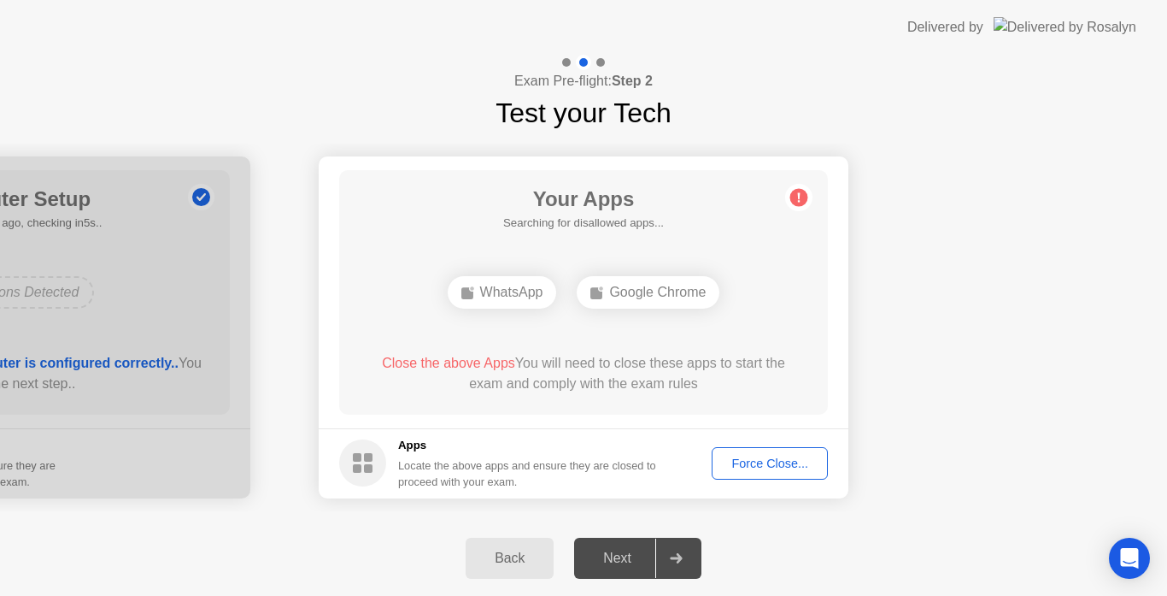
click at [638, 550] on div "Next" at bounding box center [617, 557] width 76 height 15
click at [743, 473] on button "Force Close..." at bounding box center [770, 463] width 116 height 32
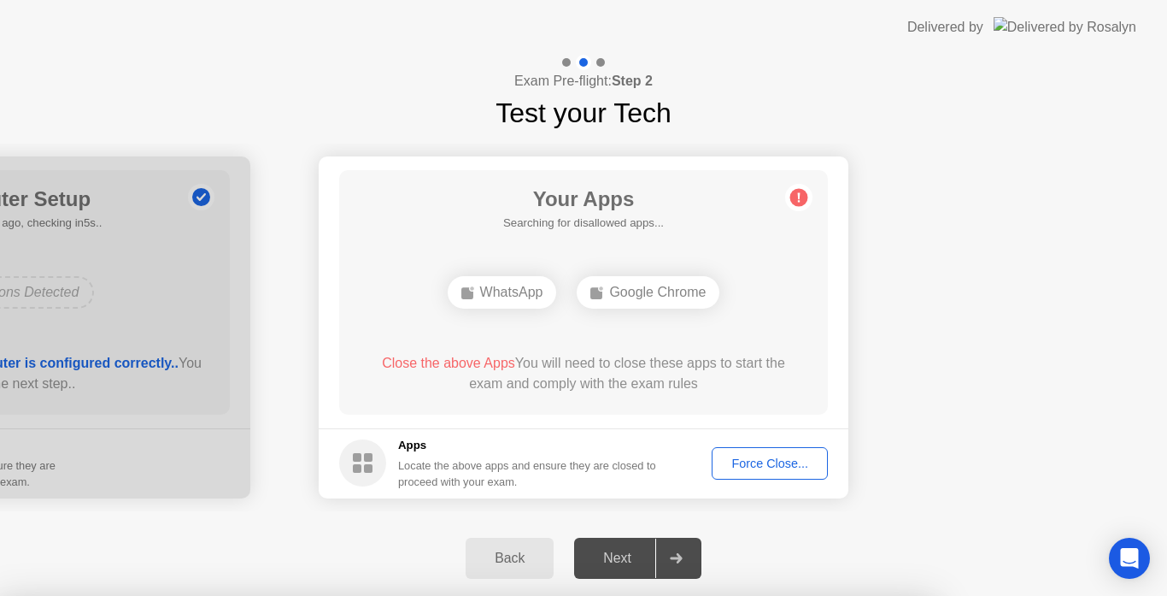
drag, startPoint x: 673, startPoint y: 382, endPoint x: 673, endPoint y: 402, distance: 19.7
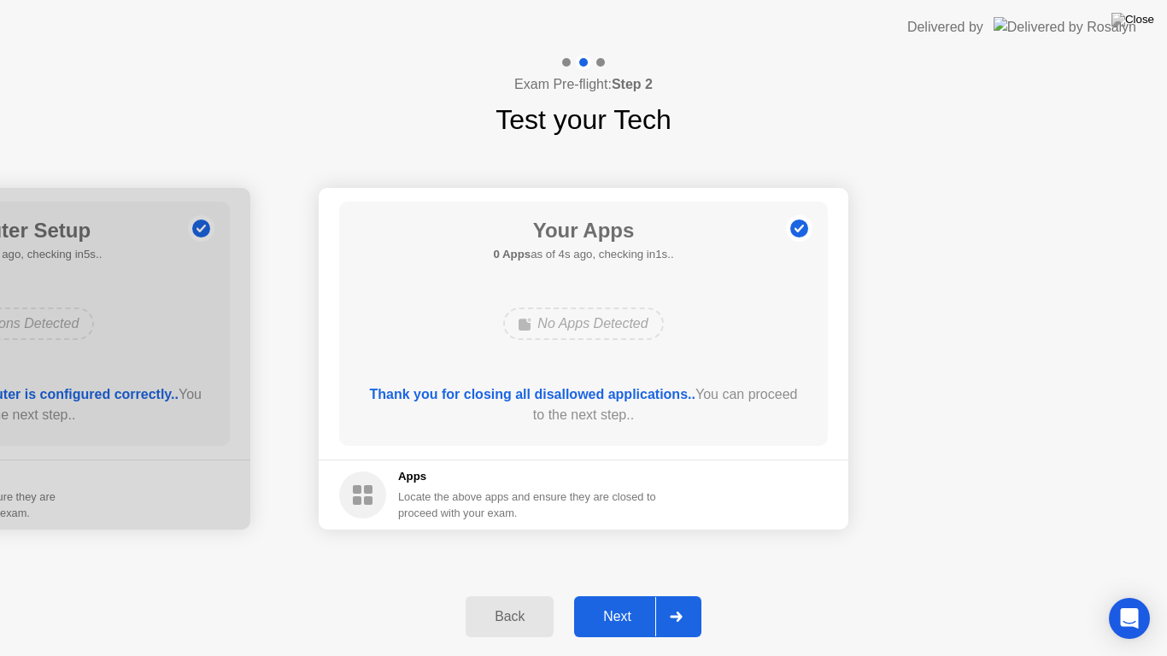
click at [638, 595] on button "Next" at bounding box center [637, 617] width 127 height 41
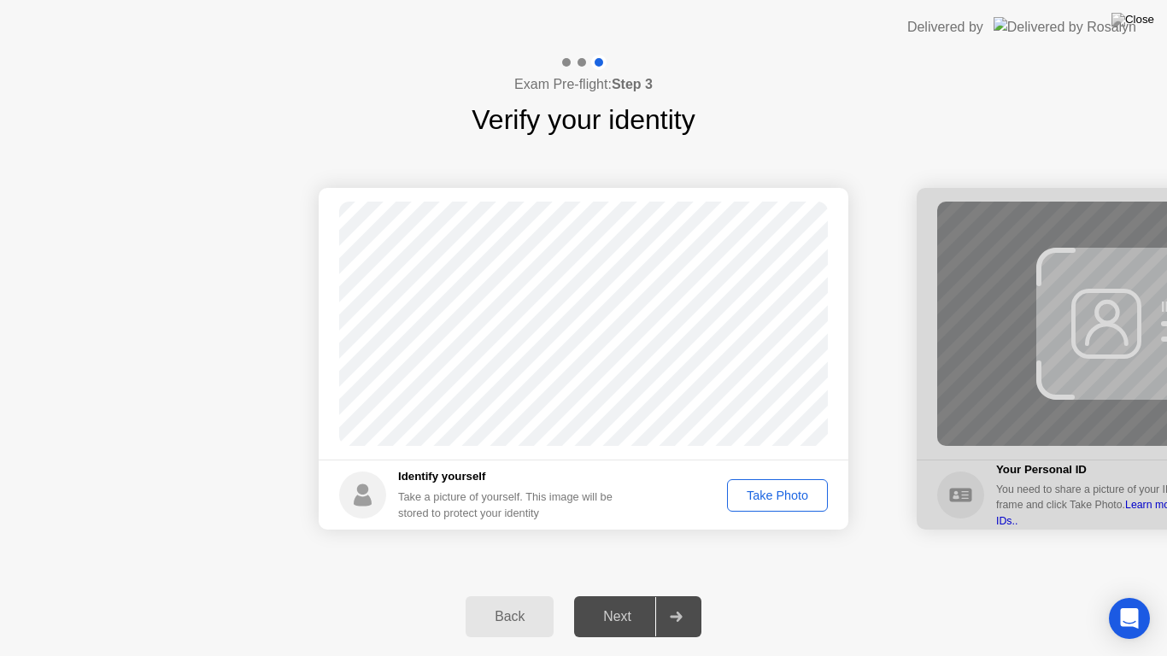
click at [760, 489] on div "Take Photo" at bounding box center [777, 496] width 89 height 14
click at [644, 595] on div "Next" at bounding box center [617, 616] width 76 height 15
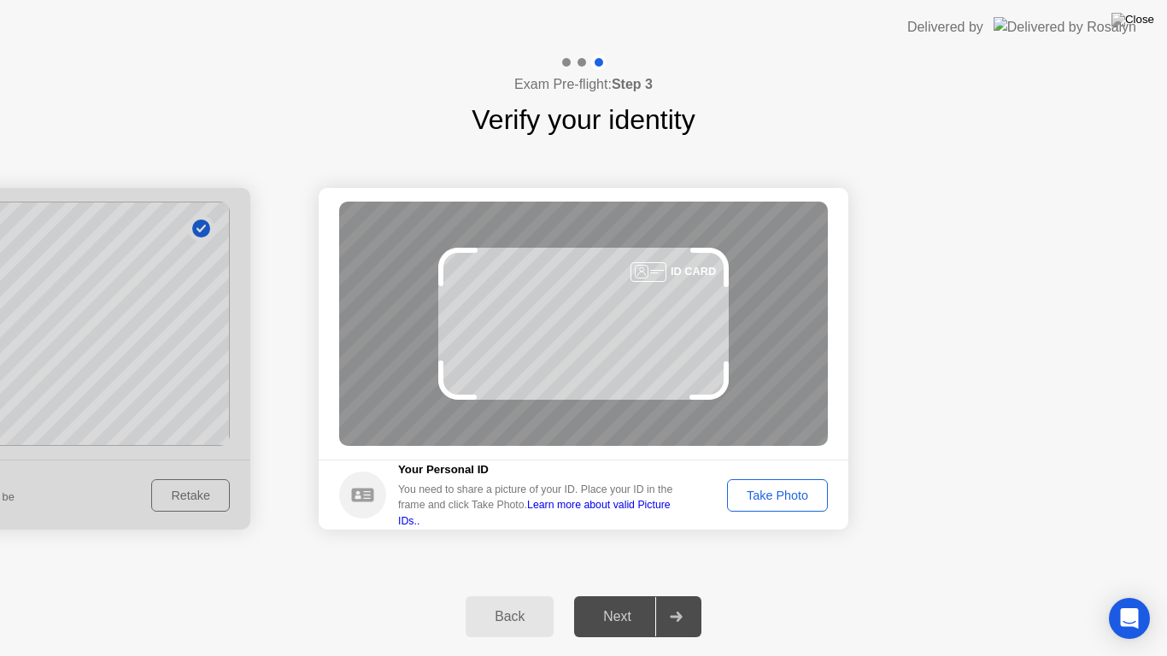
click at [781, 502] on div "Take Photo" at bounding box center [777, 496] width 89 height 14
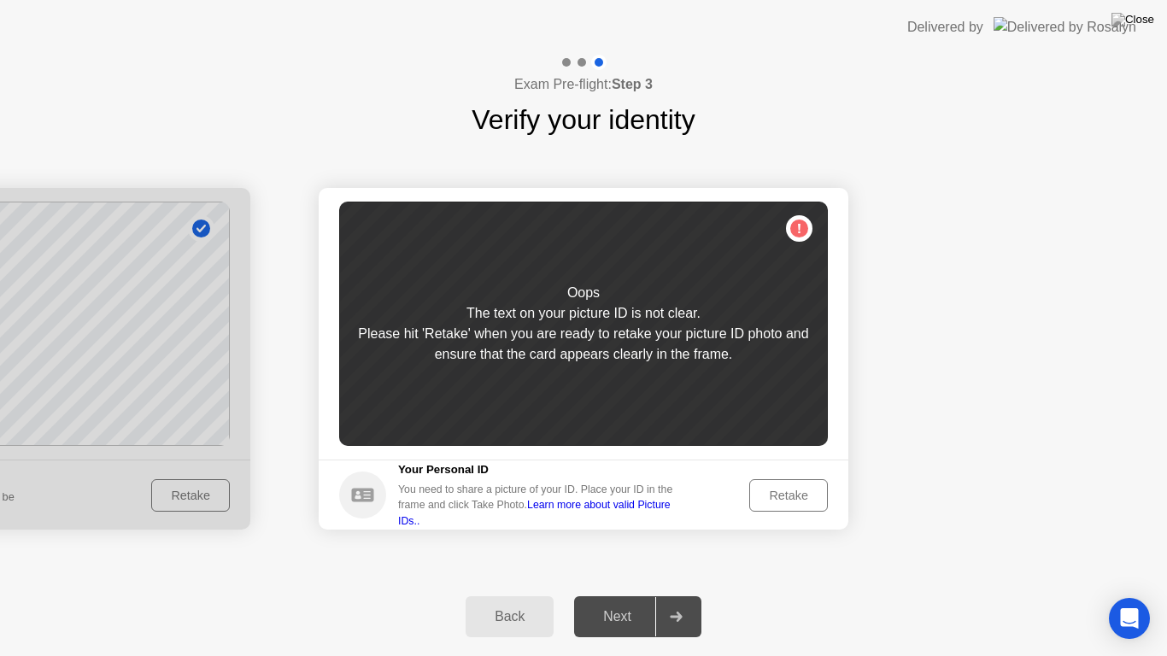
click at [586, 332] on div "Please hit 'Retake' when you are ready to retake your picture ID photo and ensu…" at bounding box center [583, 344] width 489 height 41
click at [532, 595] on div "Back" at bounding box center [510, 616] width 78 height 15
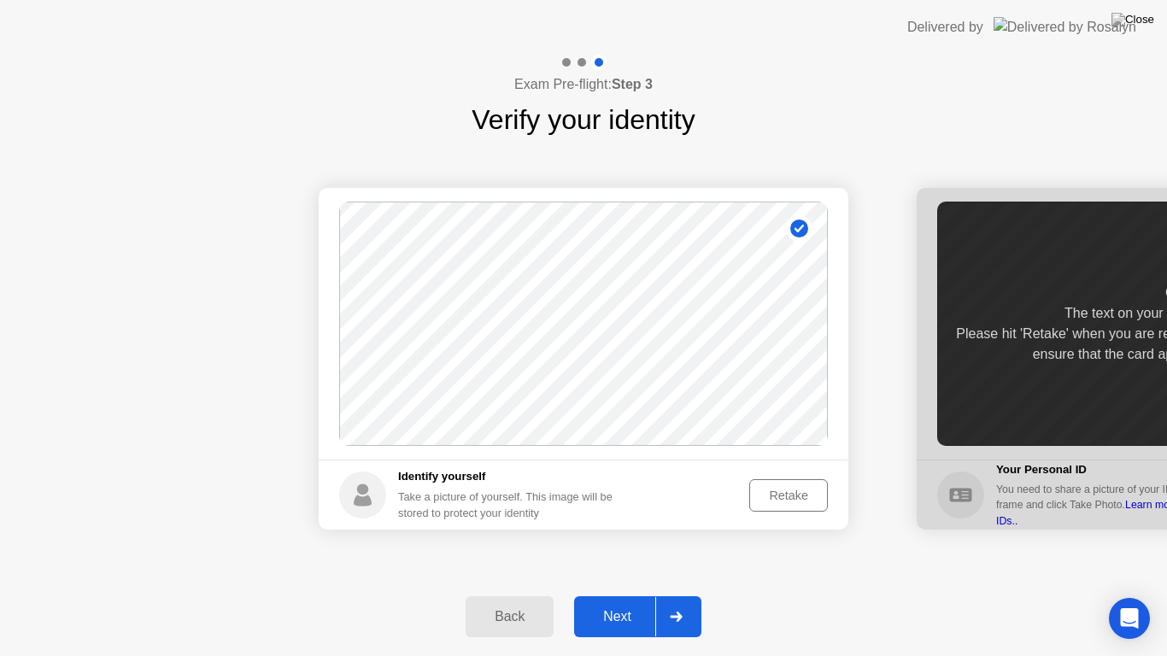
click at [634, 595] on div "Next" at bounding box center [617, 616] width 76 height 15
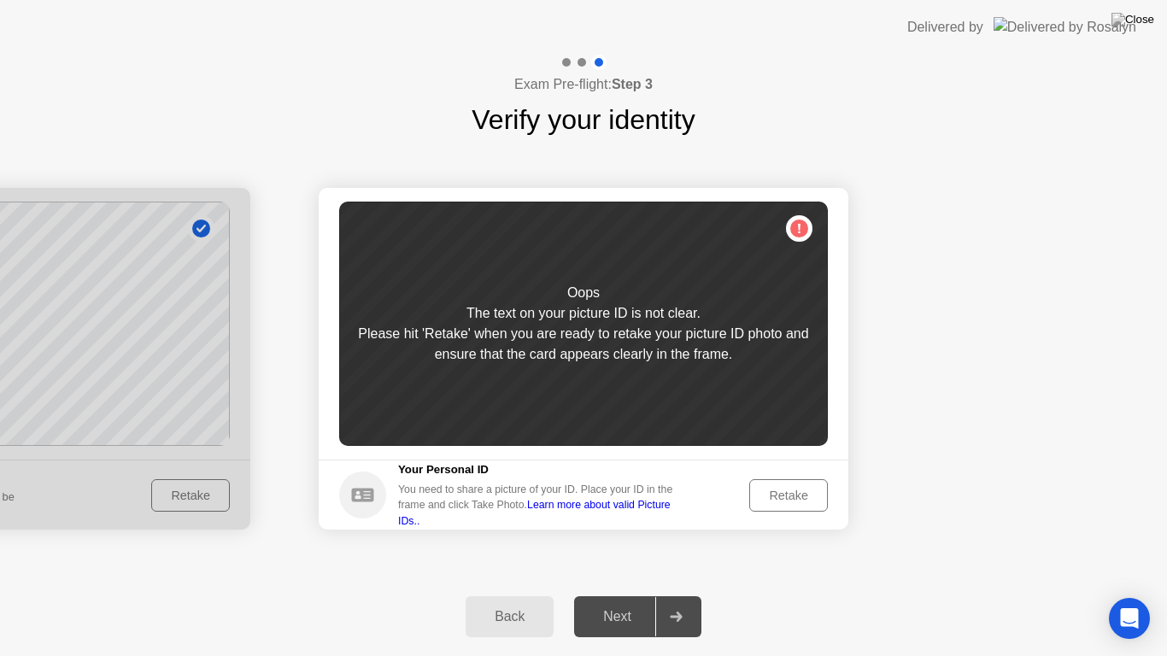
click at [543, 595] on button "Back" at bounding box center [510, 617] width 88 height 41
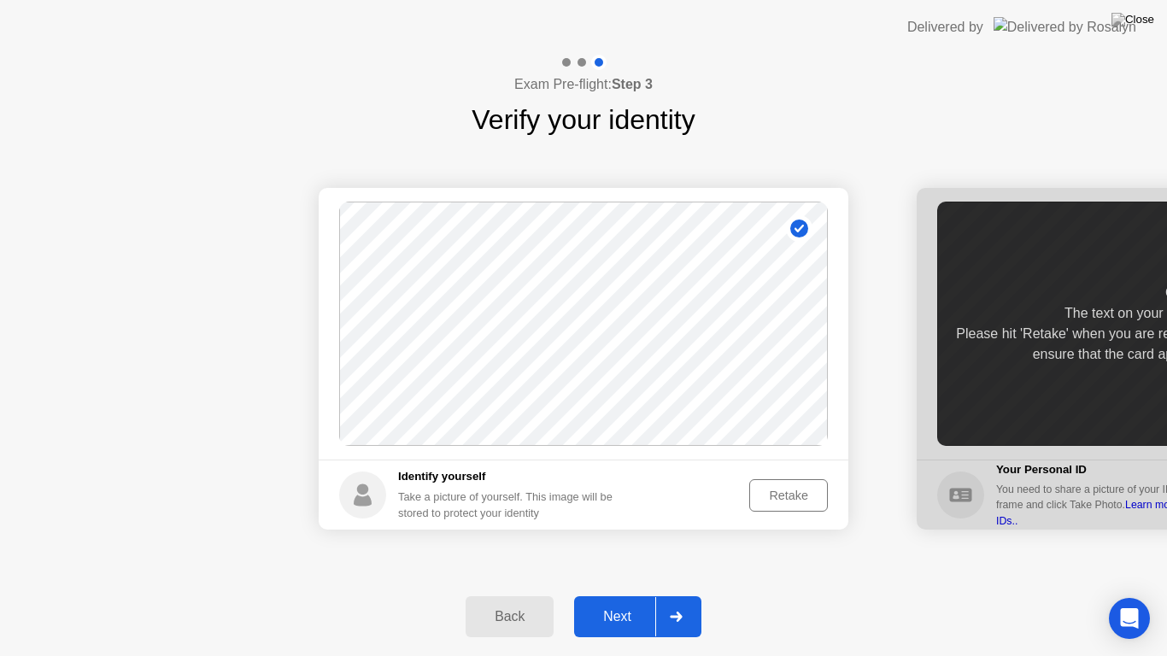
click at [804, 496] on div "Retake" at bounding box center [789, 496] width 67 height 14
click at [778, 496] on div "Take Photo" at bounding box center [777, 496] width 89 height 14
click at [638, 595] on div "Next" at bounding box center [617, 616] width 76 height 15
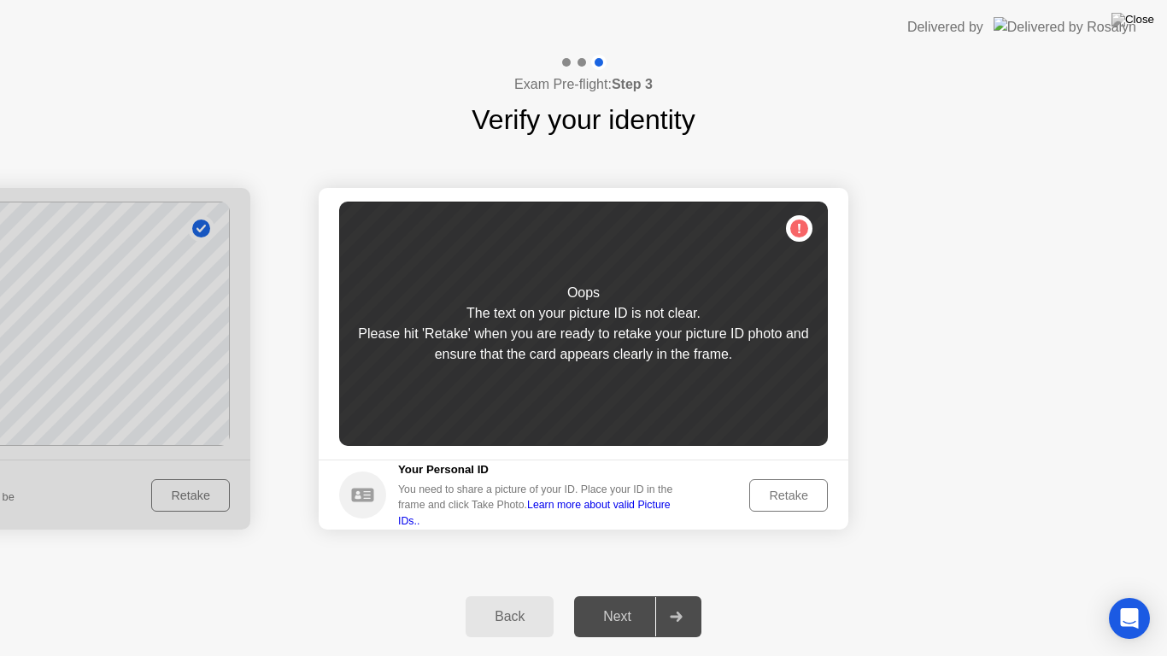
click at [524, 595] on div "Back" at bounding box center [510, 616] width 78 height 15
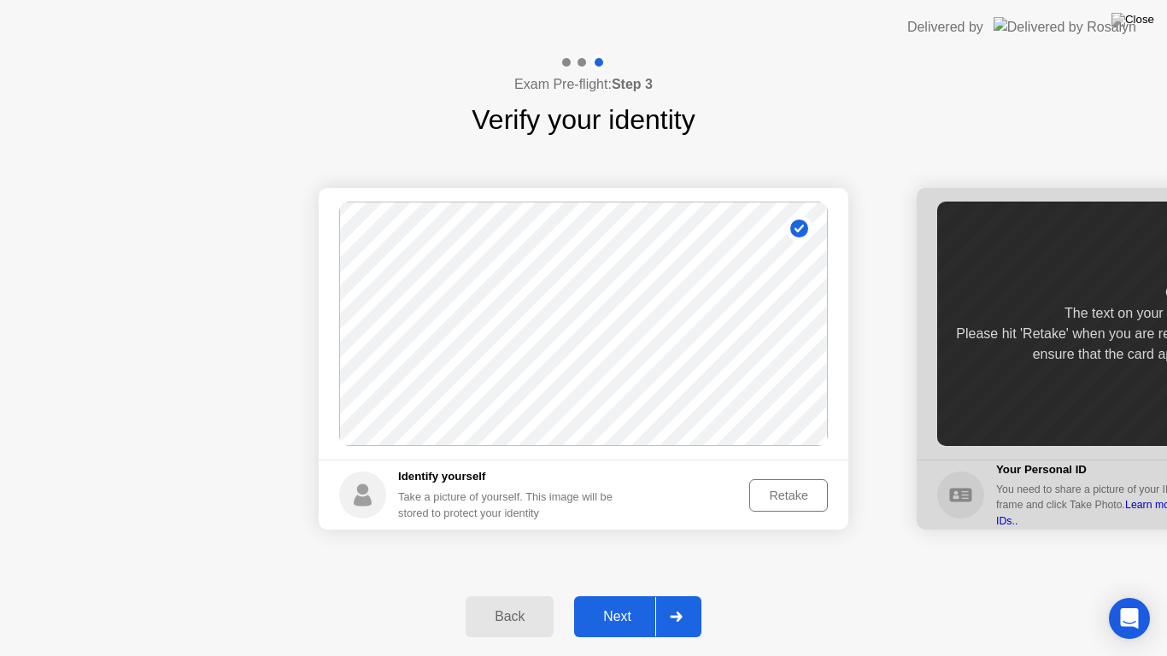
click at [782, 496] on div "Retake" at bounding box center [789, 496] width 67 height 14
click at [767, 489] on div "Take Photo" at bounding box center [777, 496] width 89 height 14
click at [644, 595] on button "Next" at bounding box center [637, 617] width 127 height 41
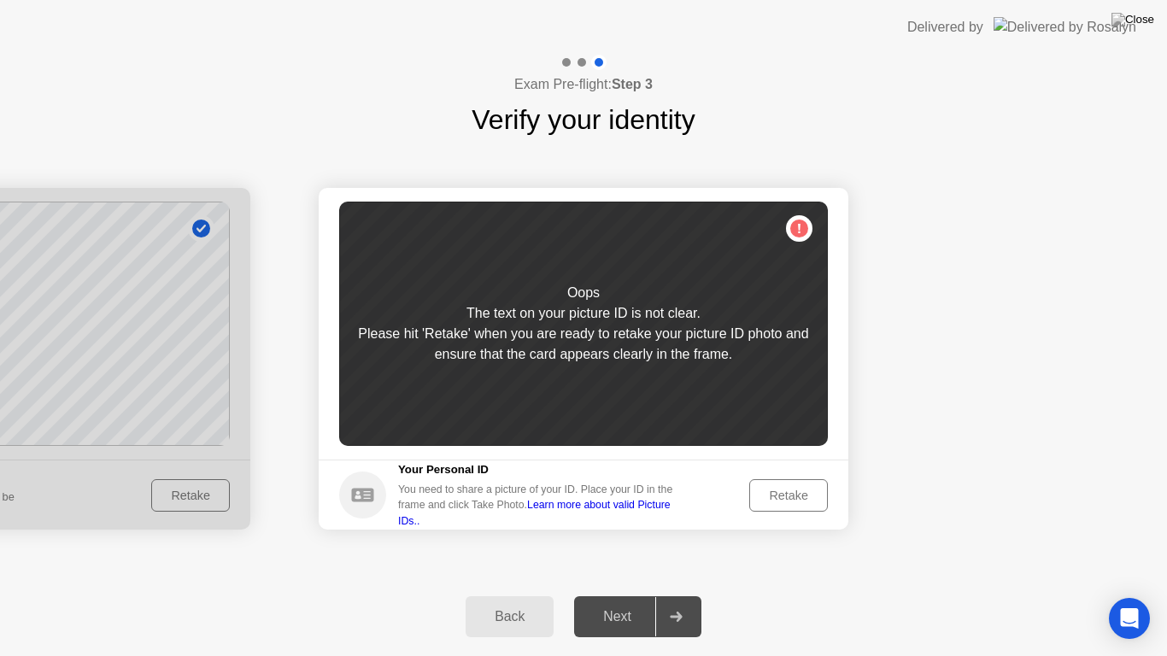
click at [577, 510] on link "Learn more about valid Picture IDs.." at bounding box center [534, 512] width 273 height 27
click at [497, 595] on div "Back" at bounding box center [510, 616] width 78 height 15
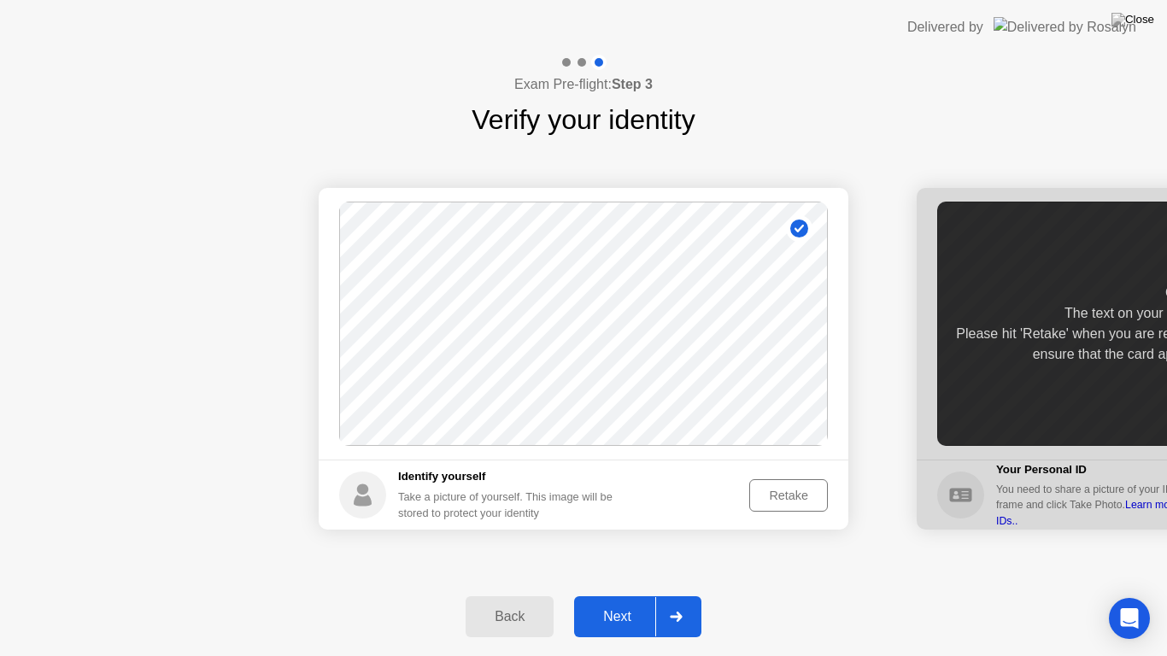
click at [773, 493] on div "Retake" at bounding box center [789, 496] width 67 height 14
click at [769, 502] on div "Take Photo" at bounding box center [777, 496] width 89 height 14
click at [651, 595] on div "Next" at bounding box center [617, 616] width 76 height 15
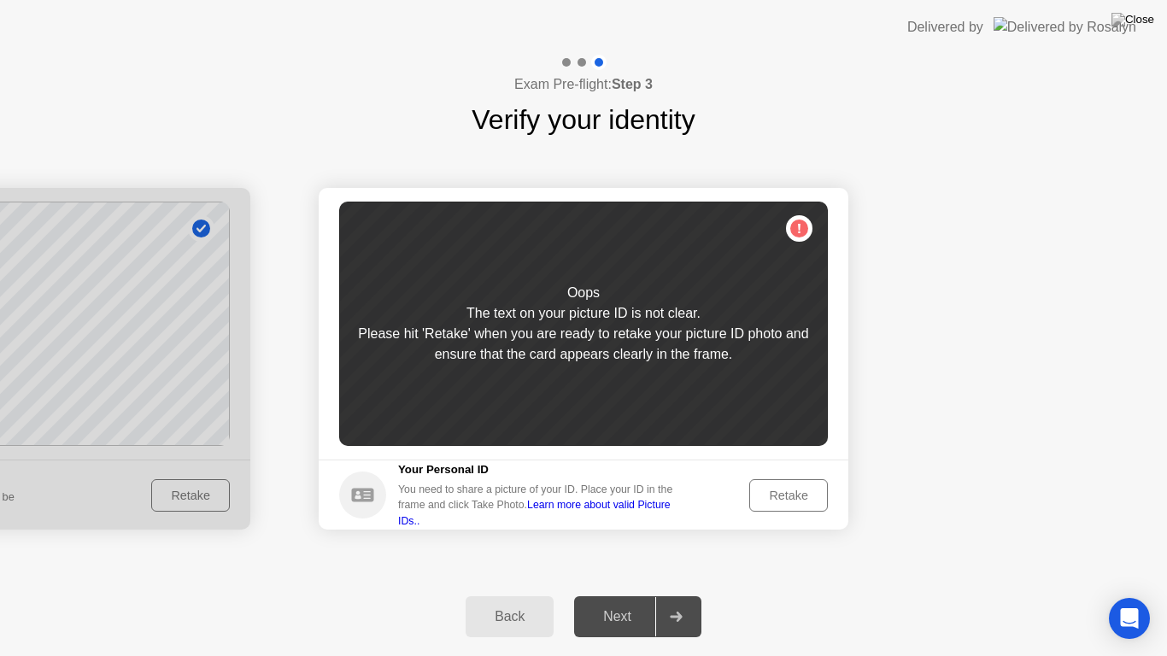
click at [771, 497] on div "Retake" at bounding box center [789, 496] width 67 height 14
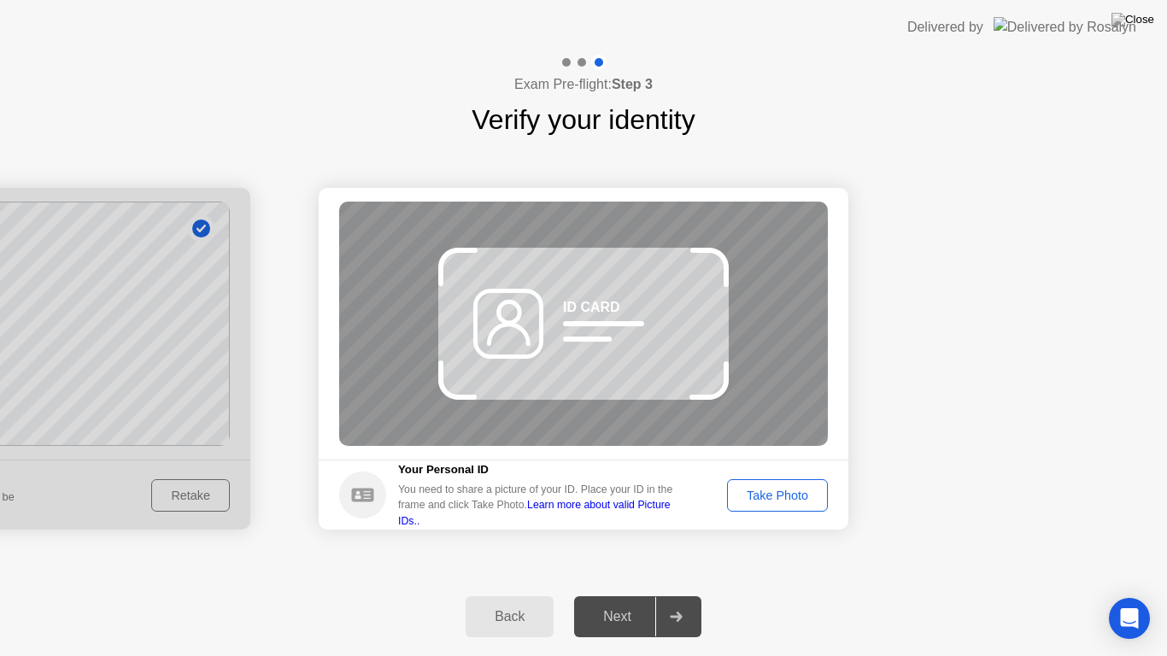
click at [771, 497] on div "Take Photo" at bounding box center [777, 496] width 89 height 14
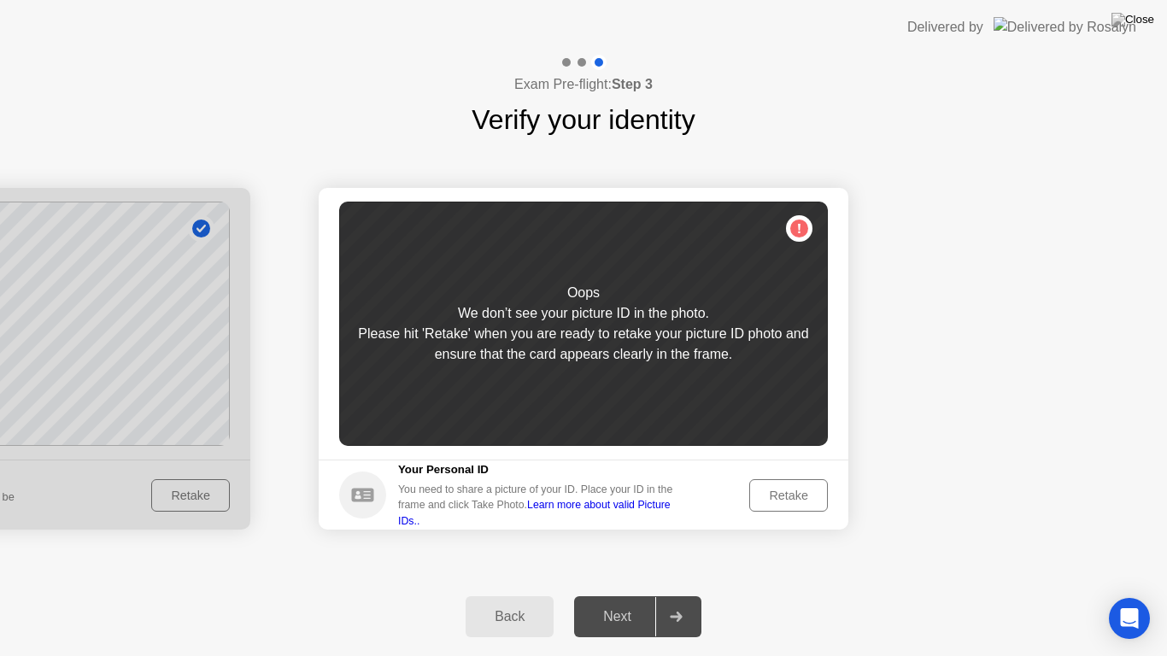
click at [524, 595] on div "Back" at bounding box center [510, 616] width 78 height 15
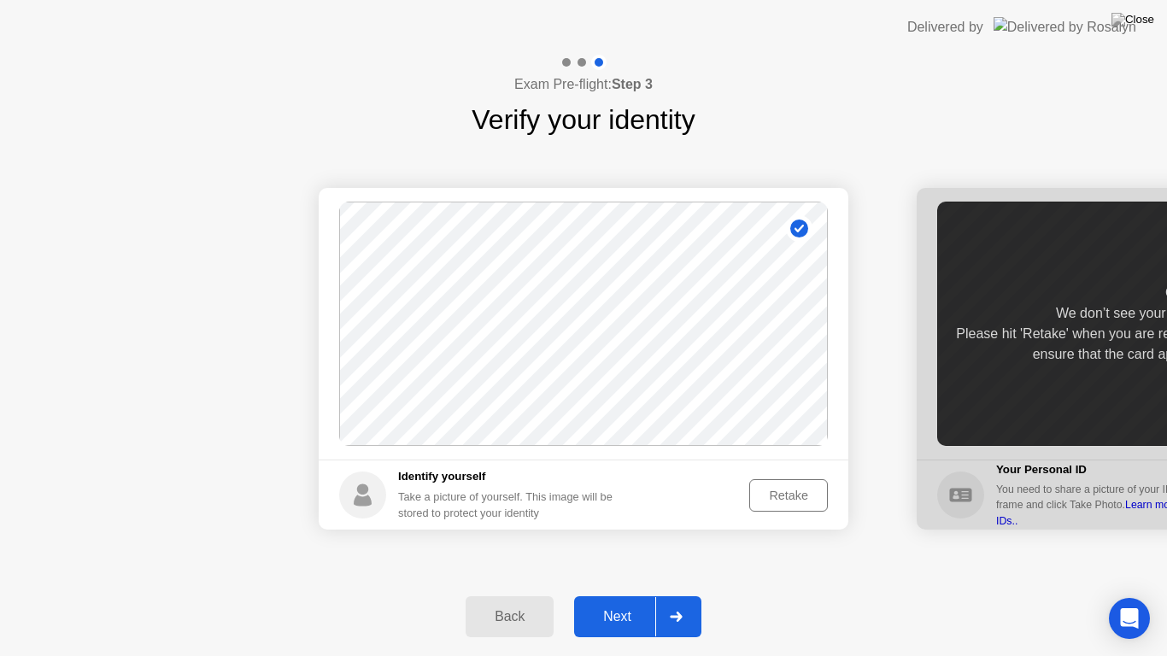
click at [639, 593] on div "Back Next" at bounding box center [583, 617] width 1167 height 79
click at [632, 595] on div "Next" at bounding box center [617, 616] width 76 height 15
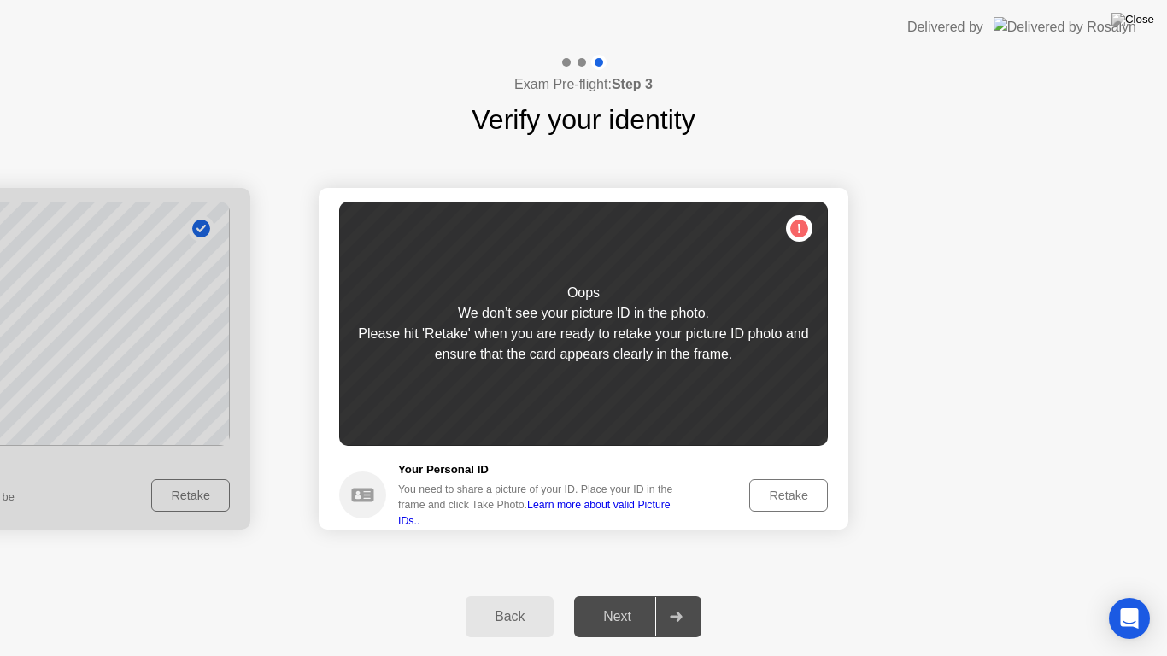
click at [757, 485] on button "Retake" at bounding box center [789, 495] width 79 height 32
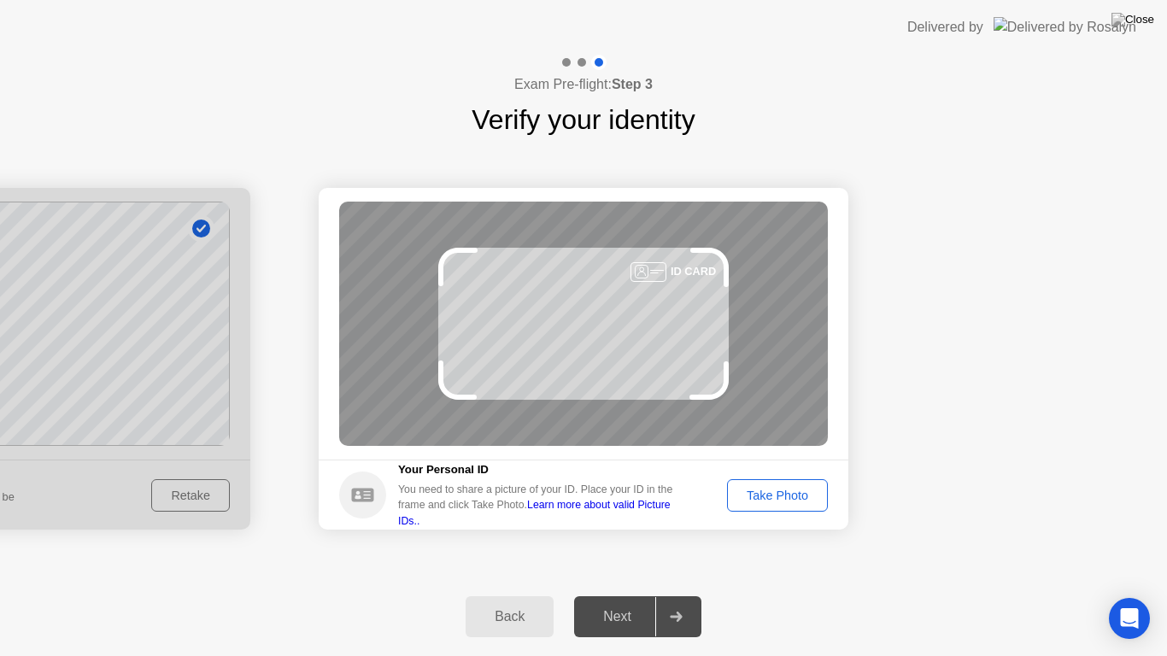
click at [753, 493] on div "Take Photo" at bounding box center [777, 496] width 89 height 14
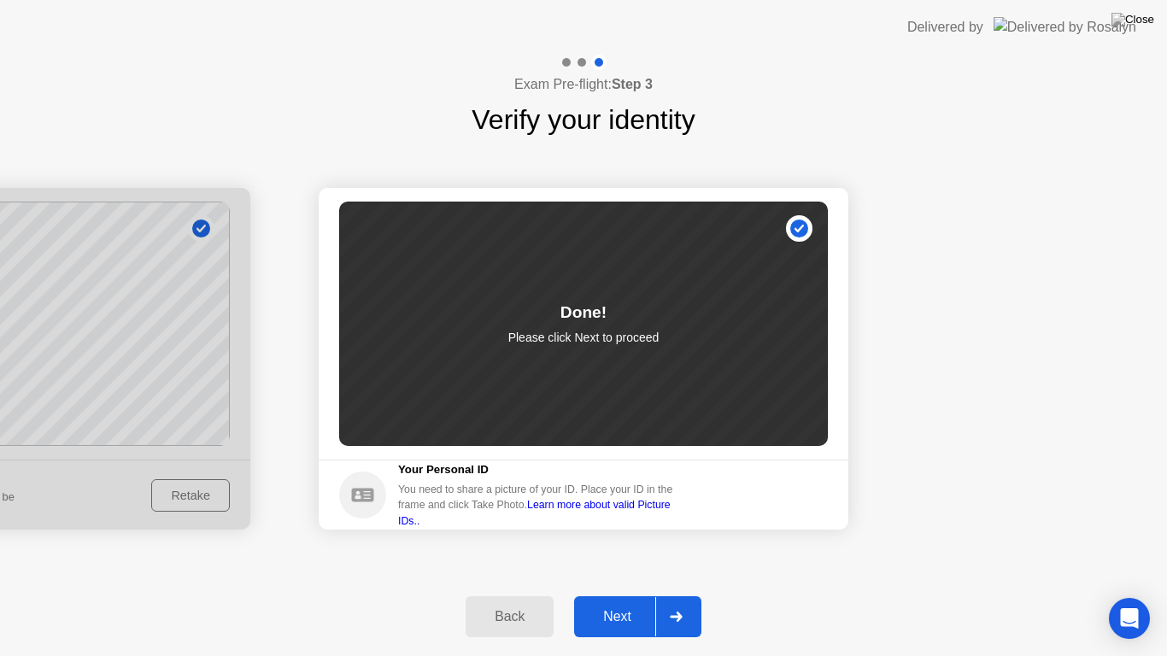
click at [639, 595] on div "Next" at bounding box center [617, 616] width 76 height 15
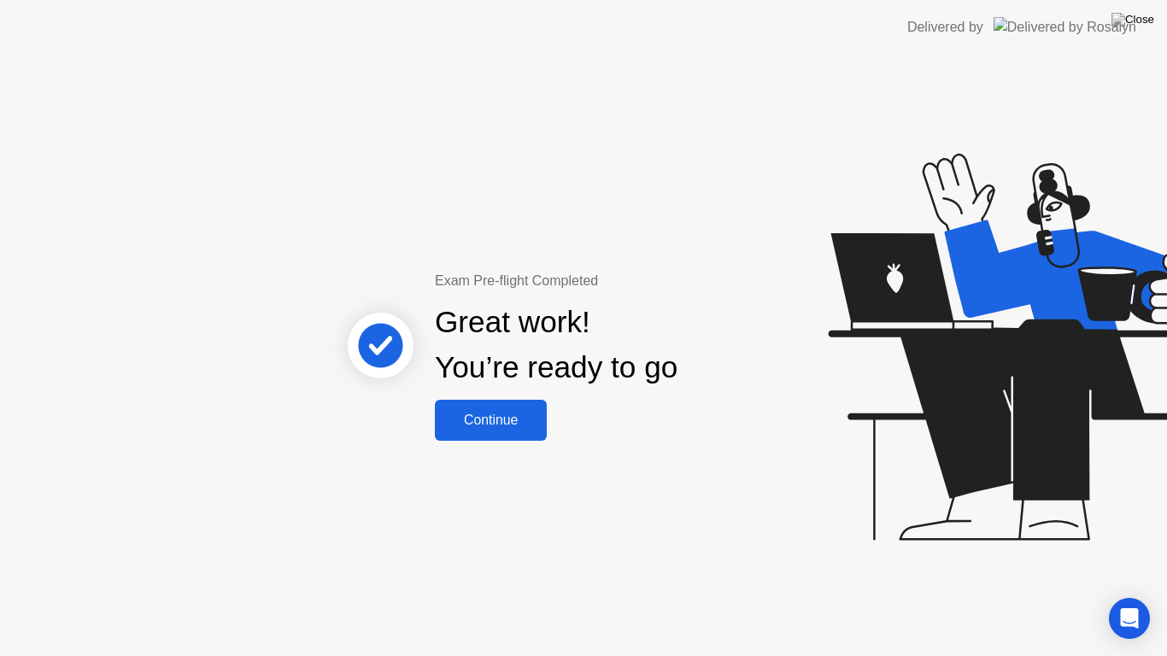
click at [507, 420] on div "Continue" at bounding box center [491, 420] width 102 height 15
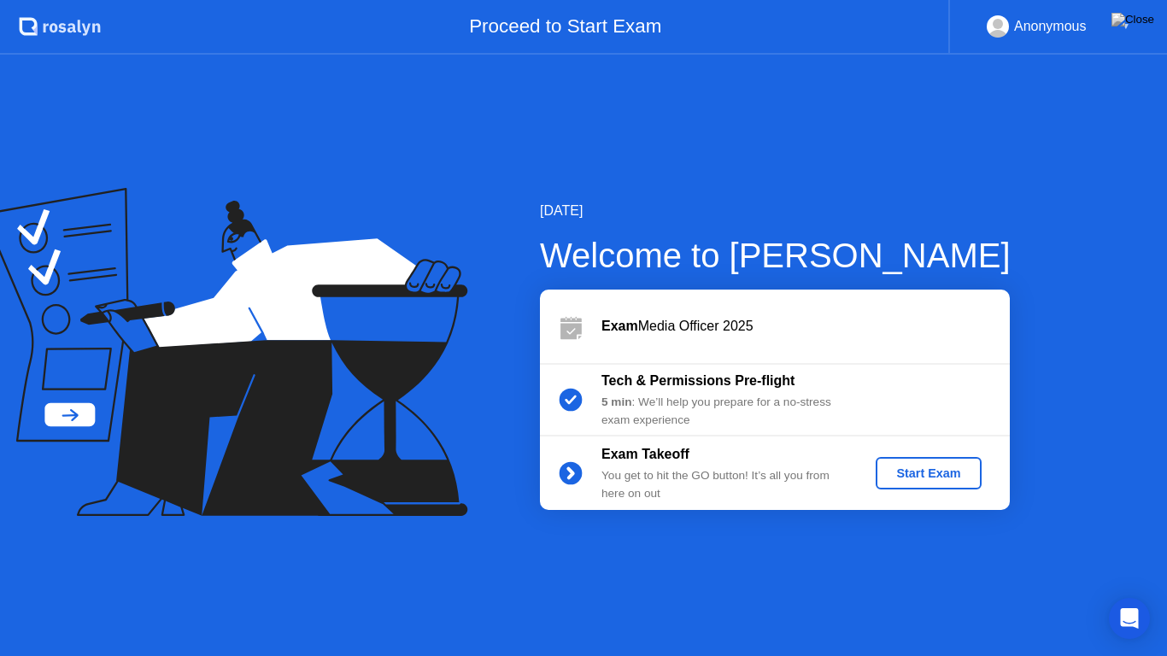
click at [944, 479] on div "Start Exam" at bounding box center [928, 474] width 91 height 14
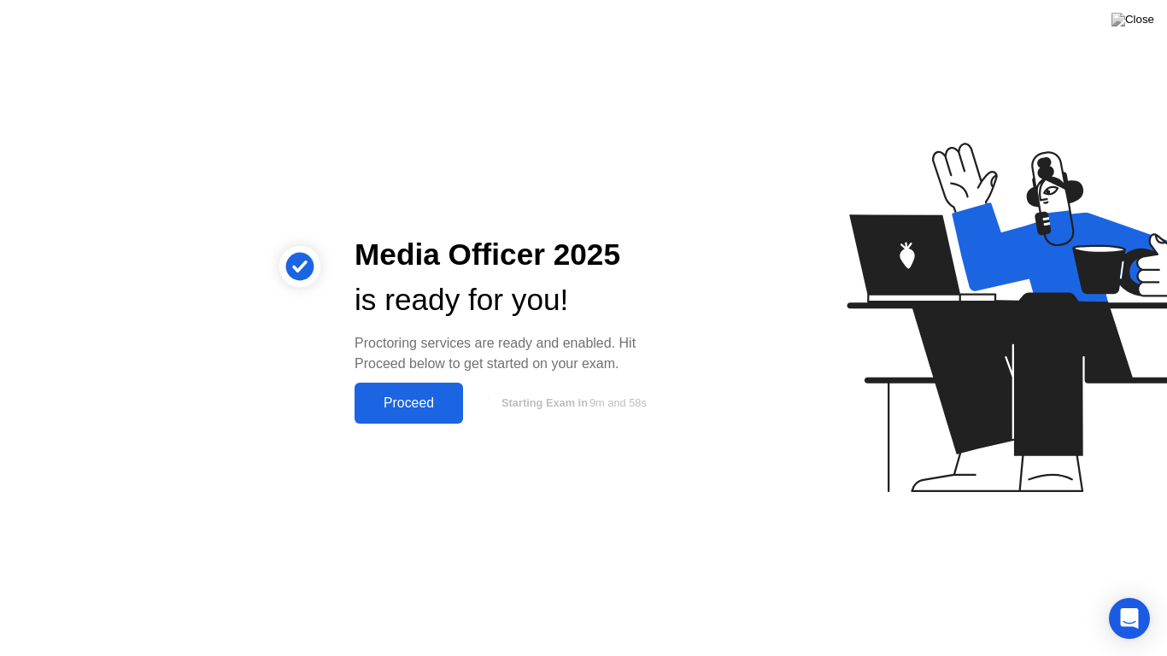
click at [432, 411] on div "Proceed" at bounding box center [409, 403] width 98 height 15
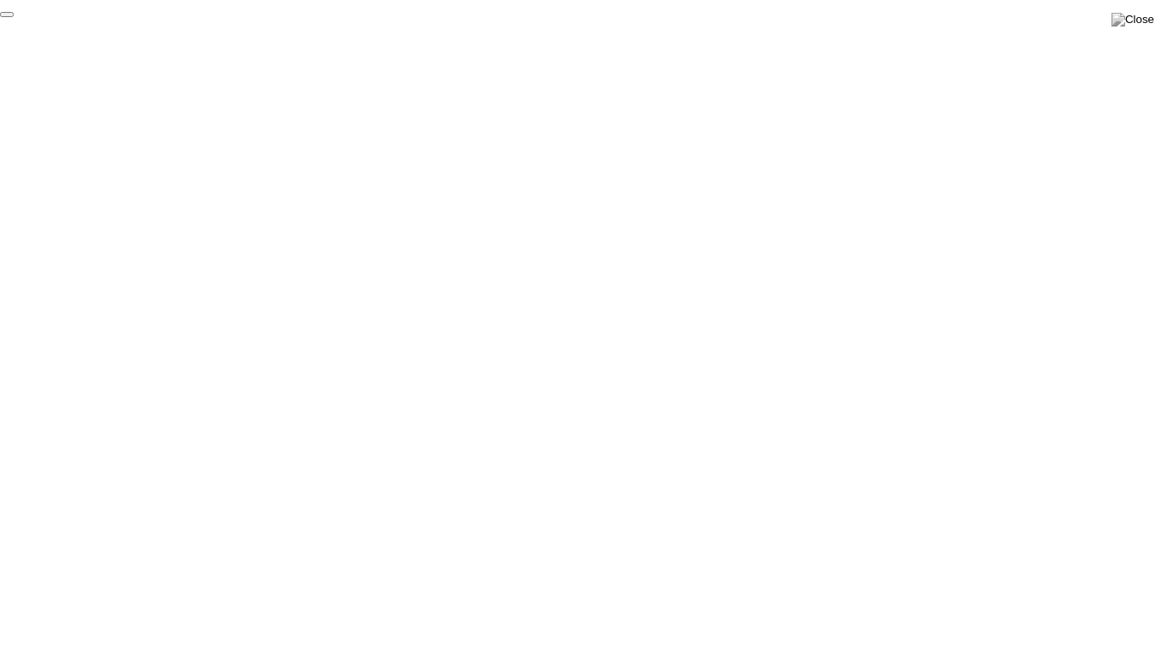
click div "End Proctoring Session"
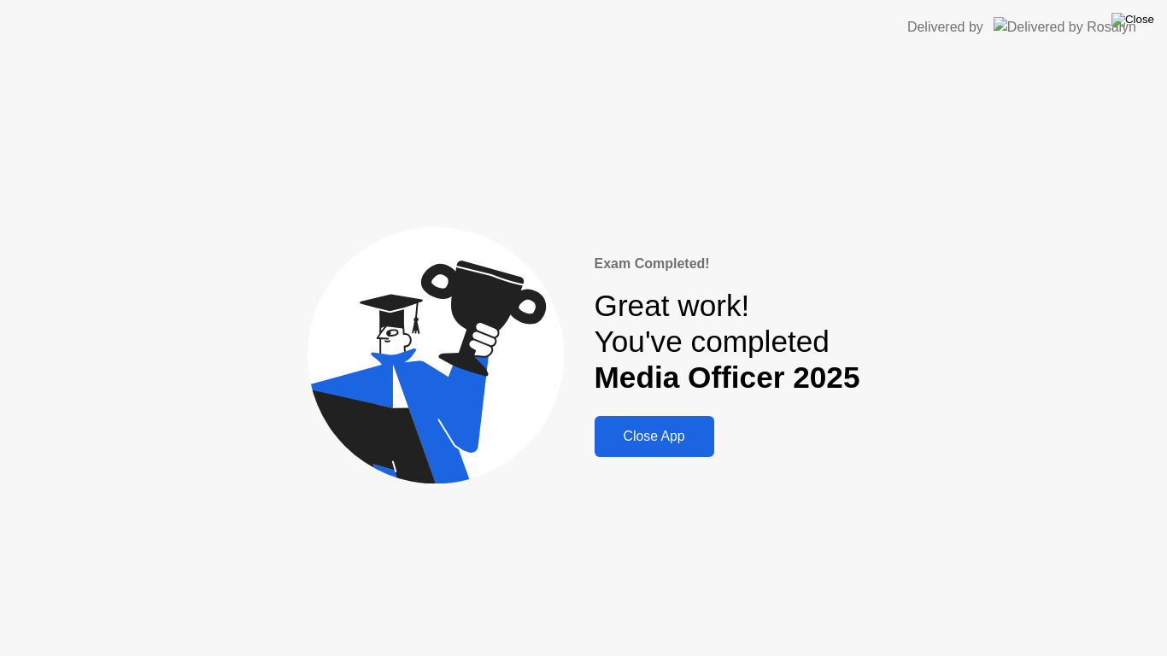
click at [1141, 25] on img at bounding box center [1133, 20] width 43 height 14
